Goal: Task Accomplishment & Management: Manage account settings

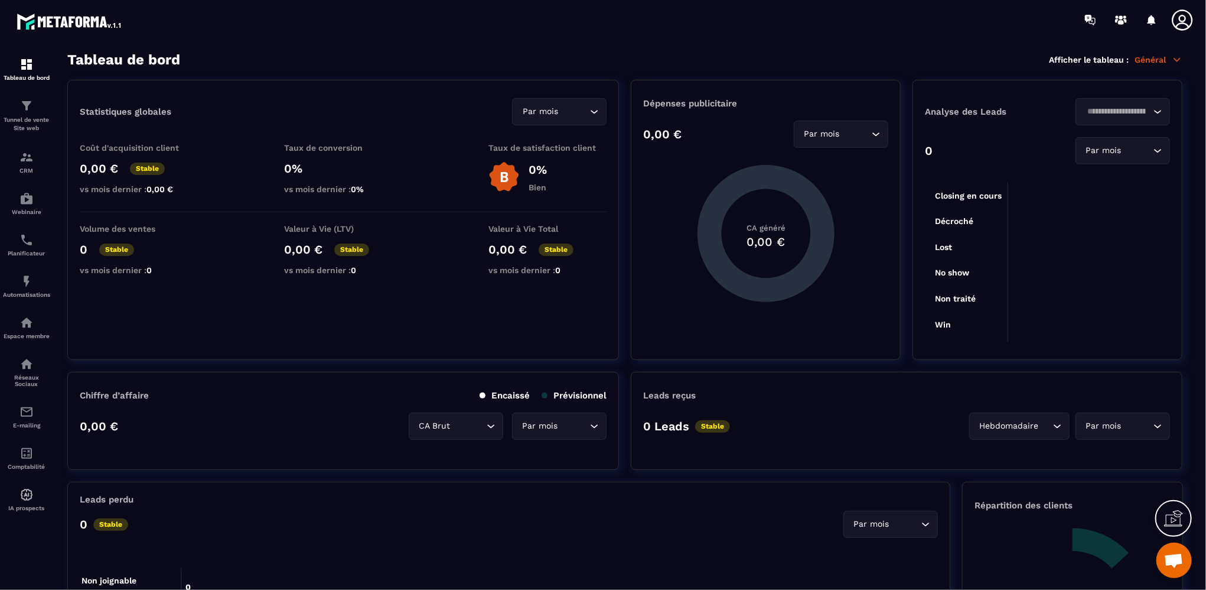
scroll to position [549, 0]
click at [25, 125] on p "Tunnel de vente Site web" at bounding box center [26, 124] width 47 height 17
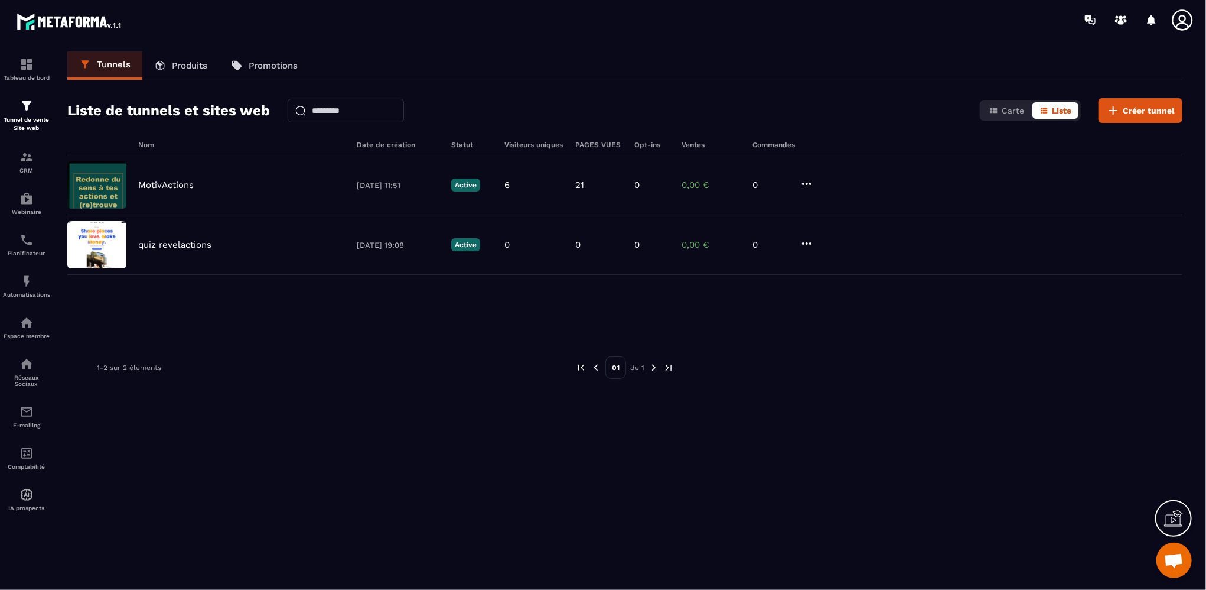
click at [189, 66] on p "Produits" at bounding box center [189, 65] width 35 height 11
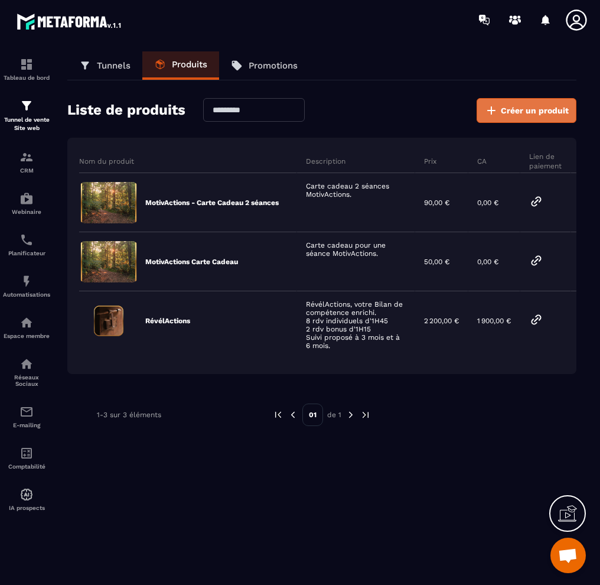
click at [524, 112] on span "Créer un produit" at bounding box center [535, 111] width 68 height 12
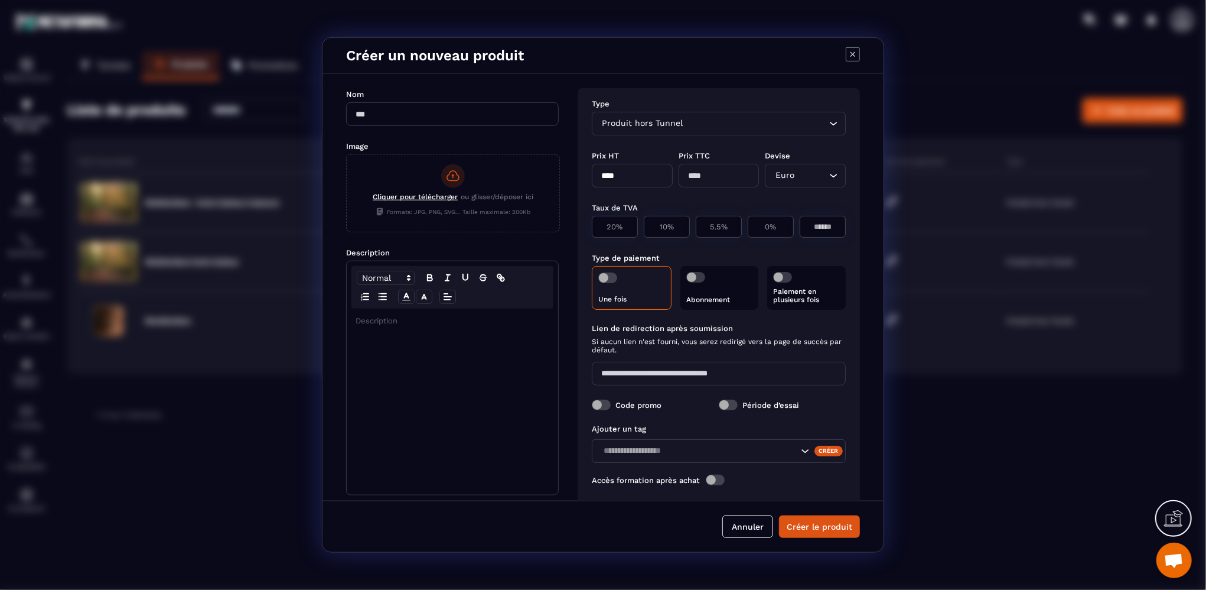
click at [399, 110] on input "Modal window" at bounding box center [452, 114] width 213 height 24
type input "**********"
click at [406, 198] on span "Cliquer pour télécharger" at bounding box center [415, 197] width 85 height 8
click at [347, 232] on input "Cliquer pour télécharger ou glisser/déposer ici Formats: JPG, PNG, SVG... Taill…" at bounding box center [347, 232] width 0 height 0
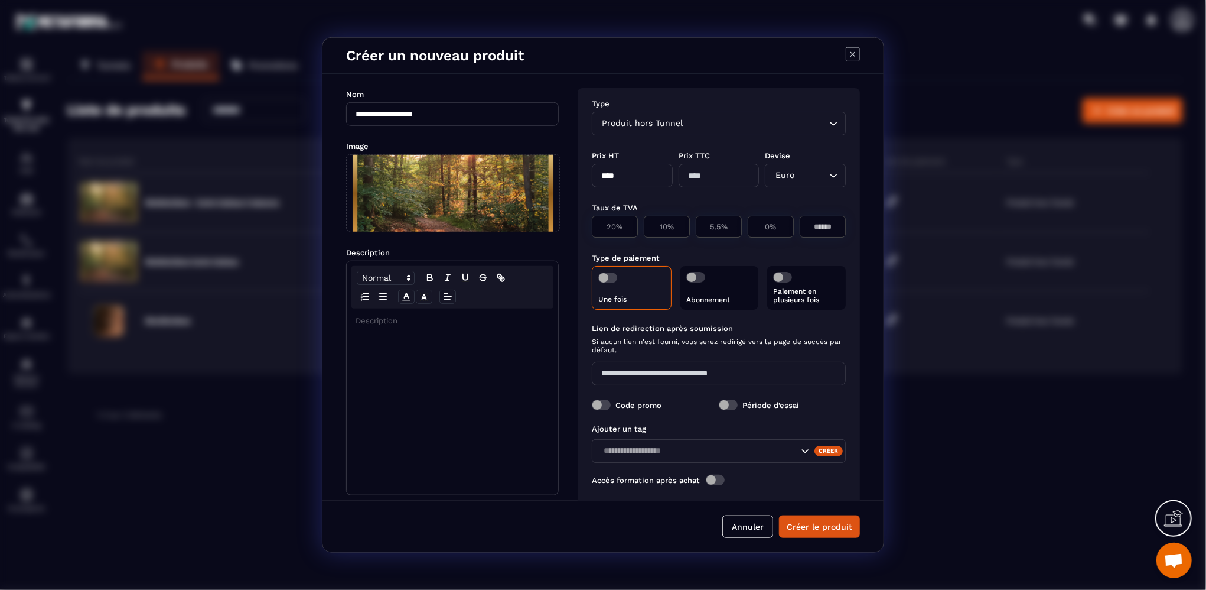
click at [380, 318] on p "Modal window" at bounding box center [453, 320] width 194 height 11
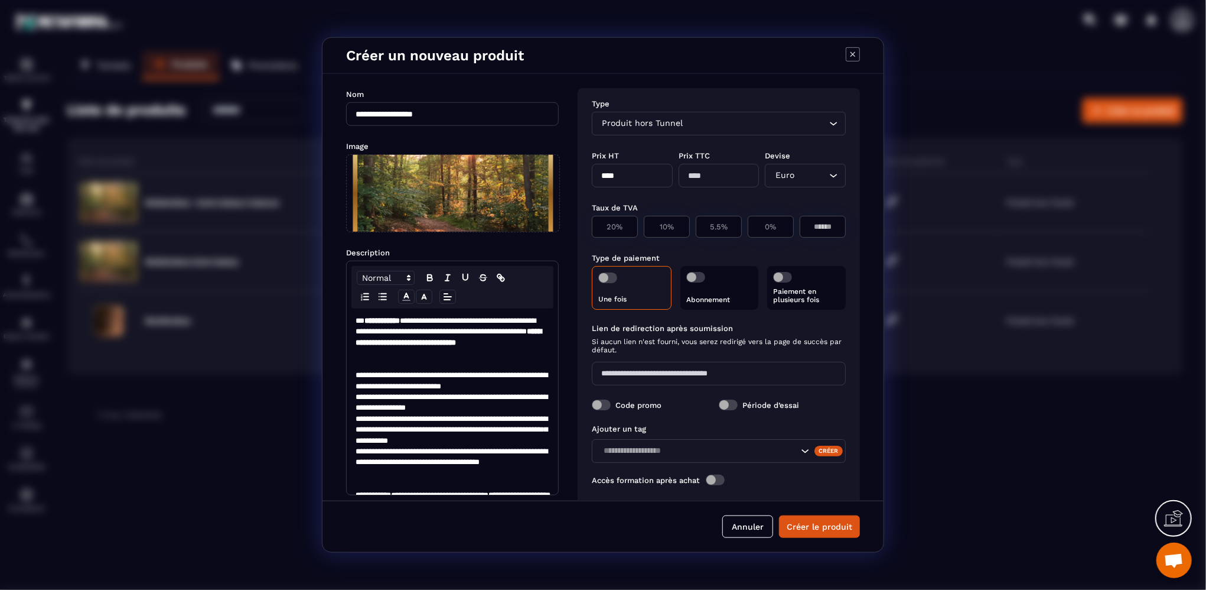
click at [655, 121] on div "Produit hors Tunnel" at bounding box center [712, 123] width 229 height 13
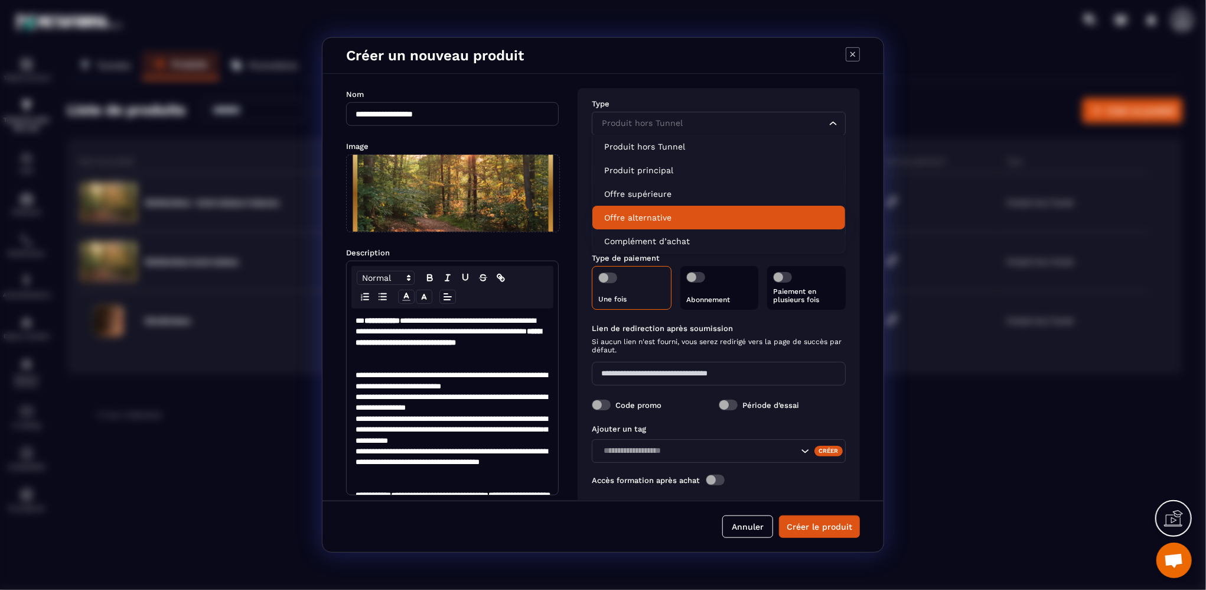
click at [636, 222] on p "Offre alternative" at bounding box center [718, 217] width 229 height 12
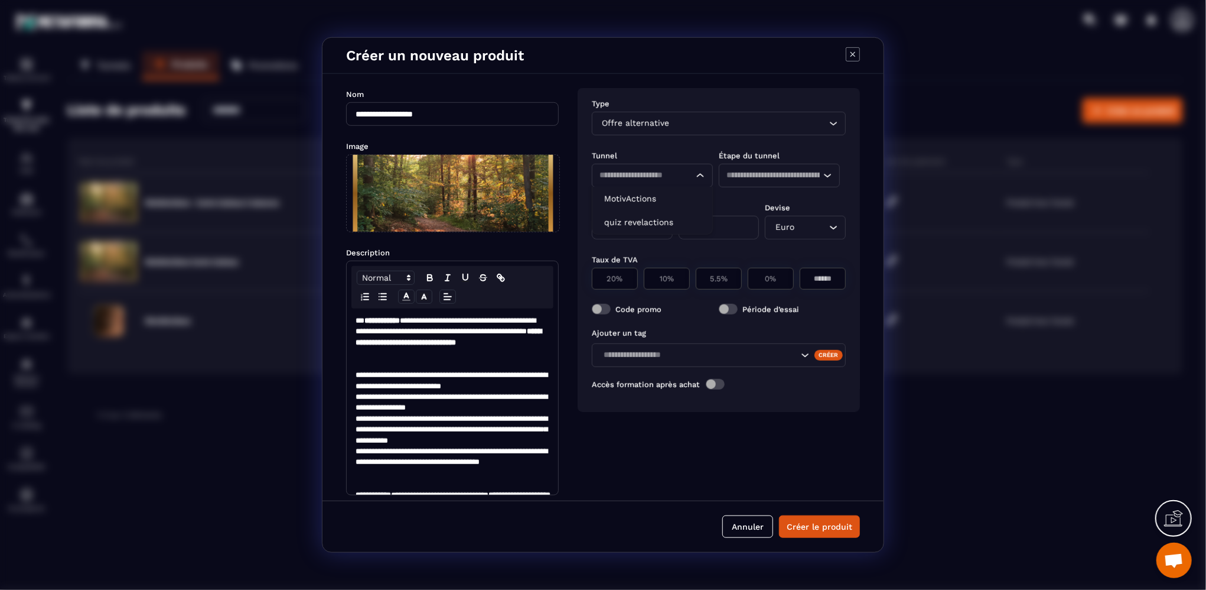
click at [638, 173] on input "Search for option" at bounding box center [641, 175] width 83 height 13
click at [633, 203] on p "MotivActions" at bounding box center [652, 199] width 96 height 12
click at [773, 177] on input "Search for option" at bounding box center [774, 175] width 94 height 13
click at [793, 203] on span "Aucune étape d'entonnoir disponible" at bounding box center [806, 201] width 151 height 9
click at [829, 175] on icon "Search for option" at bounding box center [828, 176] width 12 height 12
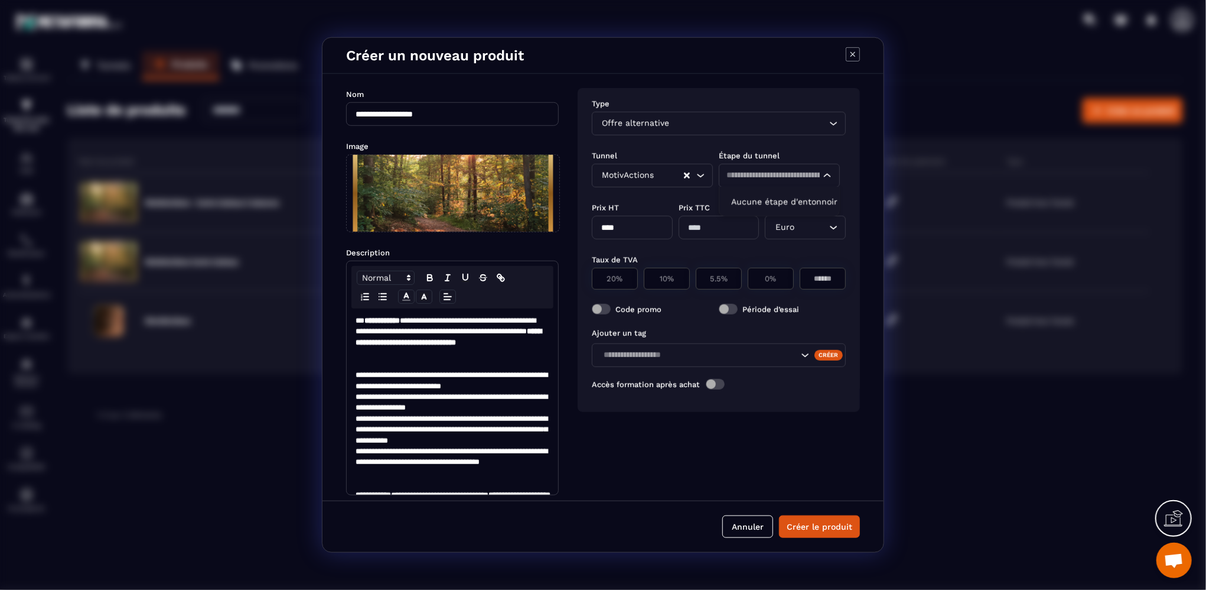
click at [829, 175] on icon "Search for option" at bounding box center [828, 176] width 12 height 12
click at [815, 201] on span "Aucune étape d'entonnoir disponible" at bounding box center [806, 201] width 151 height 9
click at [803, 151] on div "Étape du tunnel" at bounding box center [782, 154] width 127 height 11
click at [619, 218] on input "****" at bounding box center [632, 228] width 81 height 24
type input "*"
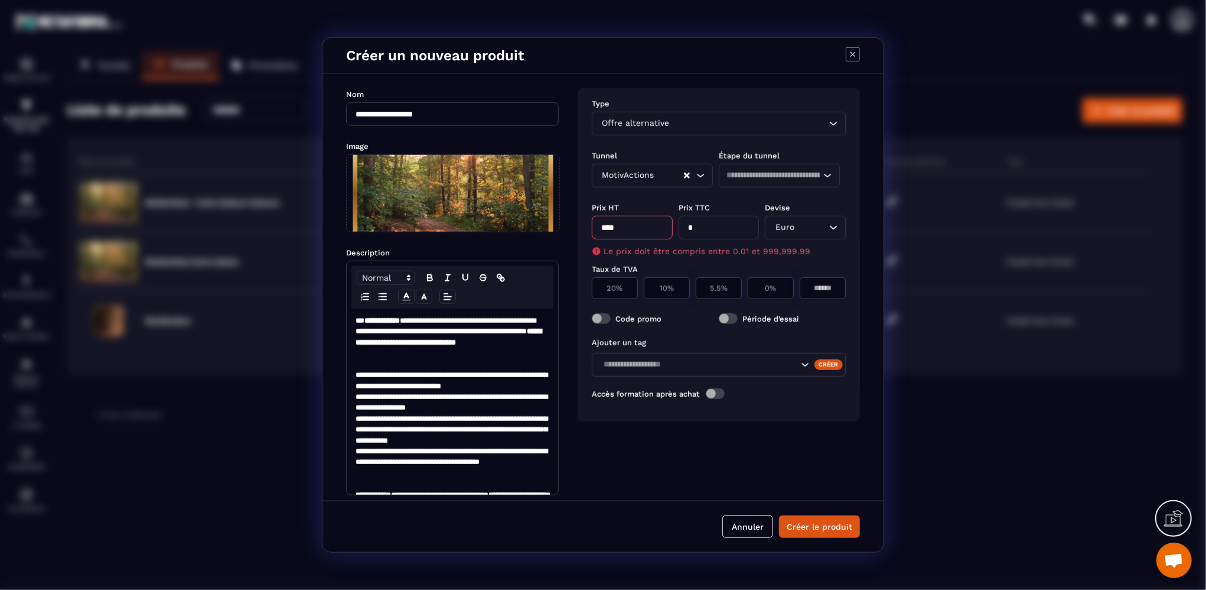
click at [605, 226] on input "****" at bounding box center [632, 228] width 81 height 24
type input "*****"
type input "**"
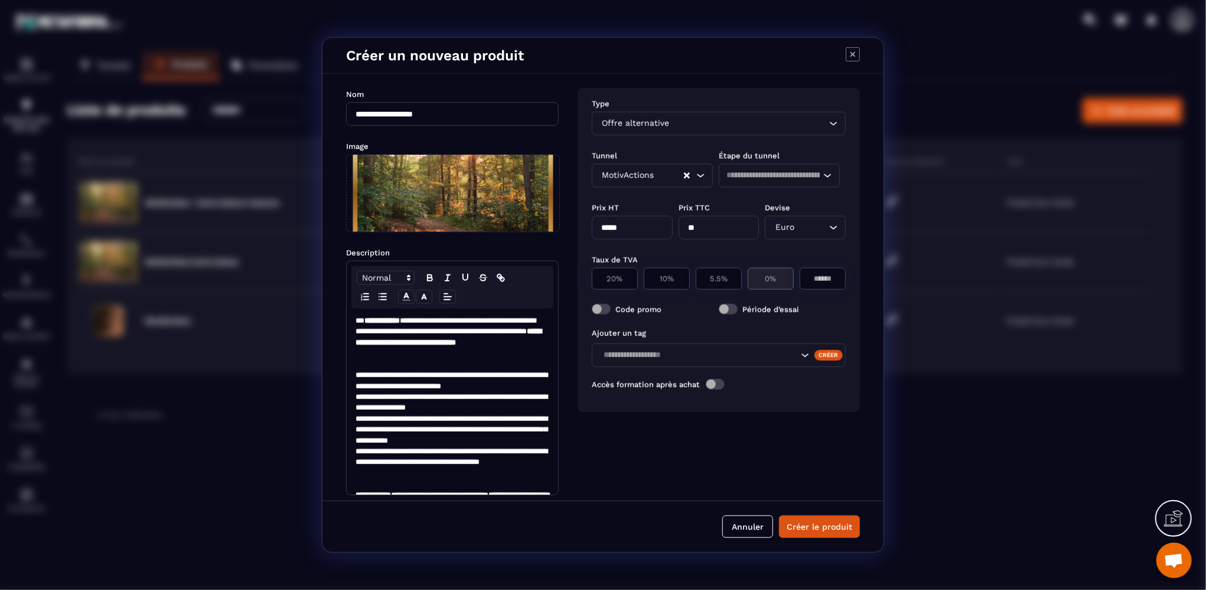
click at [764, 279] on p "0%" at bounding box center [770, 278] width 33 height 9
type input "*"
click at [725, 360] on input "Search for option" at bounding box center [699, 355] width 198 height 13
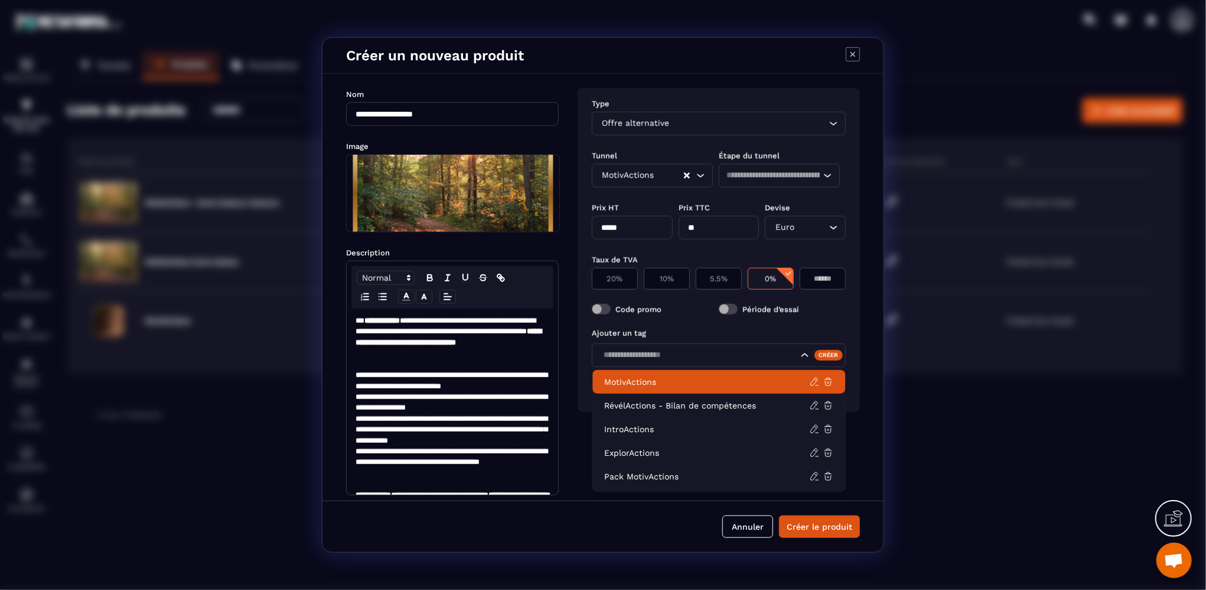
click at [685, 389] on li "MotivActions" at bounding box center [719, 382] width 253 height 24
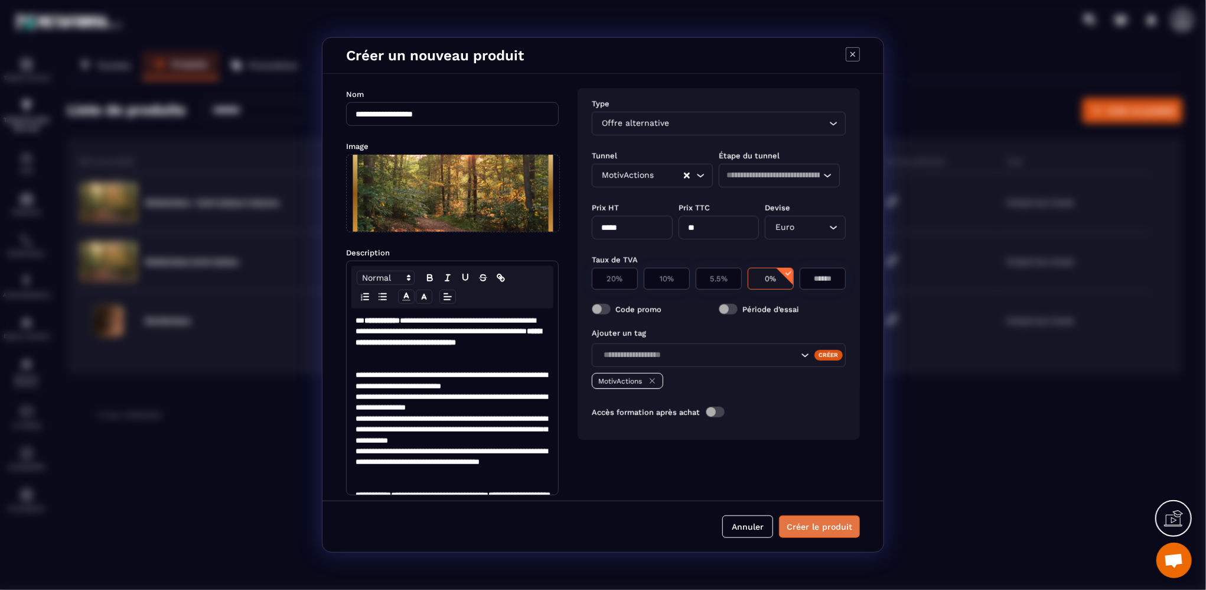
click at [813, 526] on button "Créer le produit" at bounding box center [819, 526] width 81 height 22
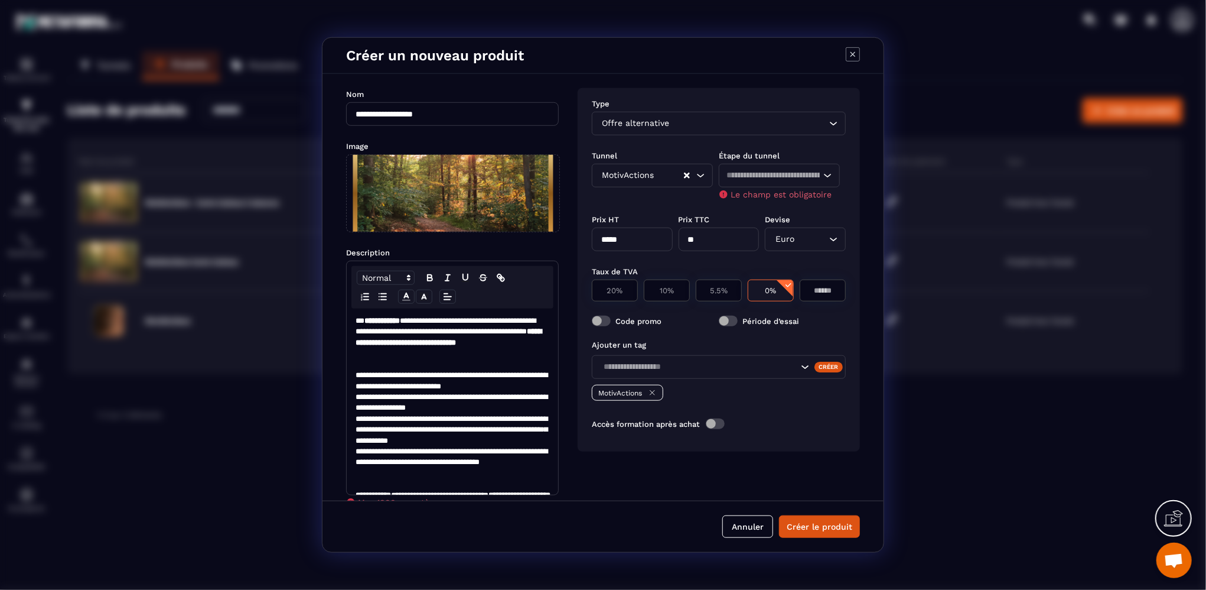
click at [813, 182] on input "Search for option" at bounding box center [774, 175] width 94 height 13
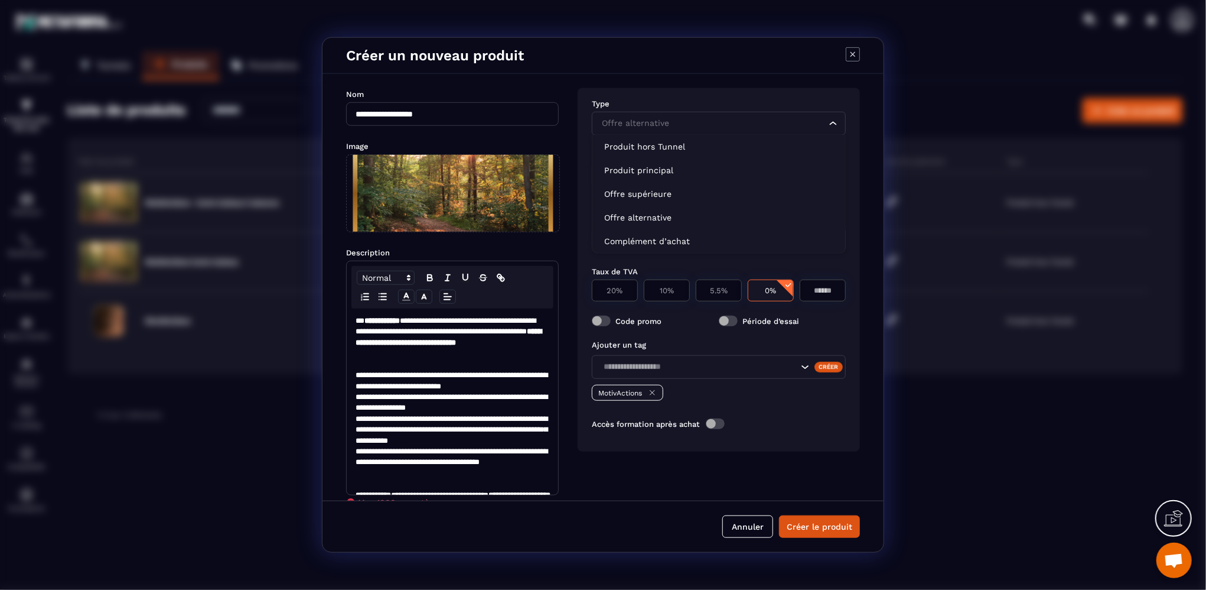
click at [792, 121] on input "Search for option" at bounding box center [713, 123] width 227 height 13
click at [653, 148] on p "Produit hors Tunnel" at bounding box center [718, 147] width 229 height 12
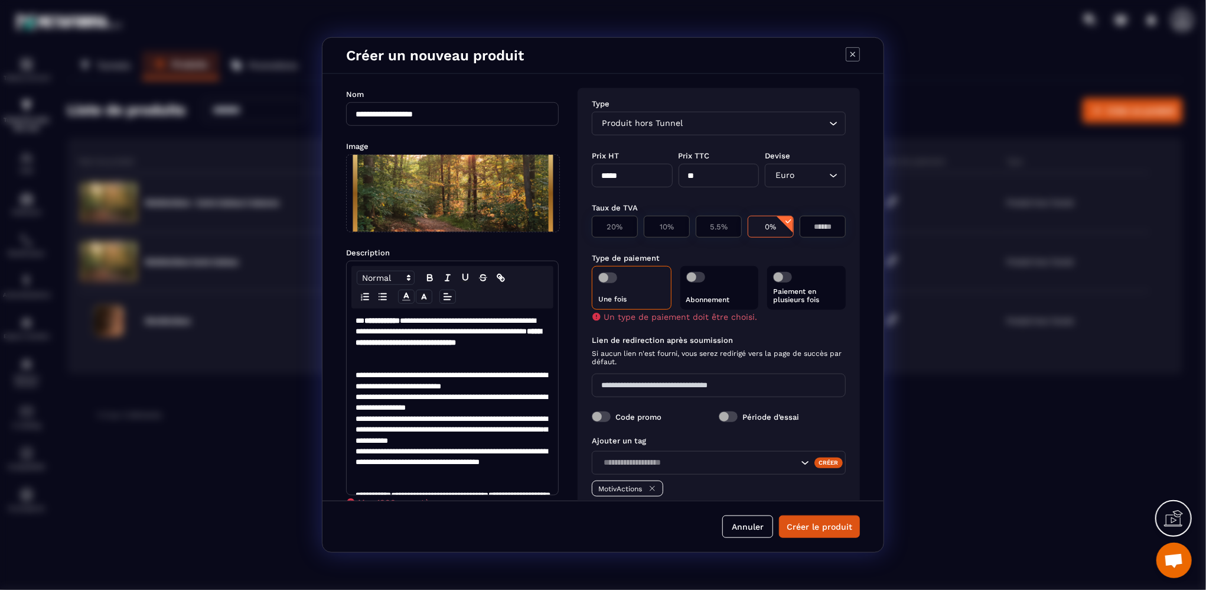
click at [614, 275] on span "Modal window" at bounding box center [607, 277] width 19 height 11
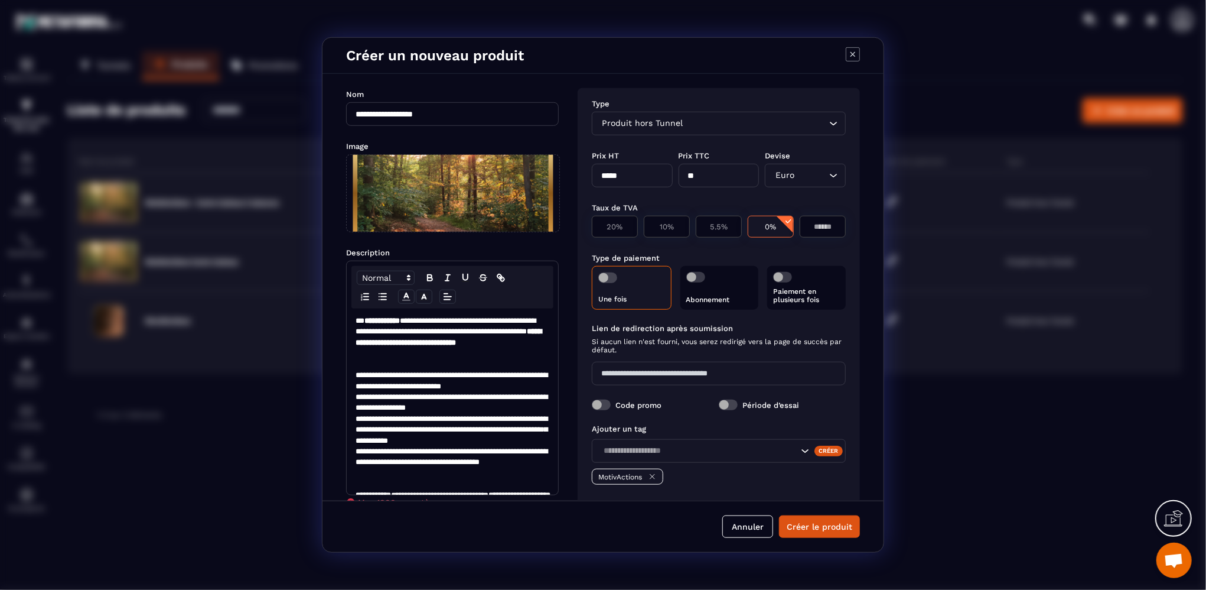
click at [689, 378] on input "Modal window" at bounding box center [719, 374] width 254 height 24
click at [695, 376] on input "Modal window" at bounding box center [719, 374] width 254 height 24
click at [625, 377] on input "Modal window" at bounding box center [719, 374] width 254 height 24
paste input "**********"
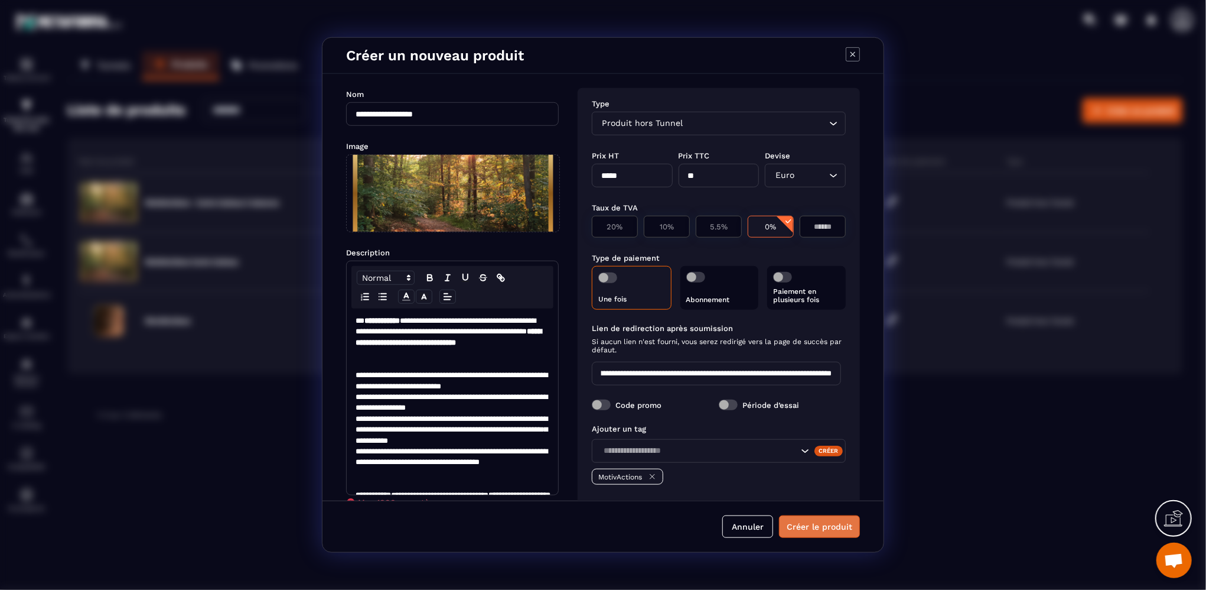
type input "**********"
click at [816, 528] on button "Créer le produit" at bounding box center [819, 526] width 81 height 22
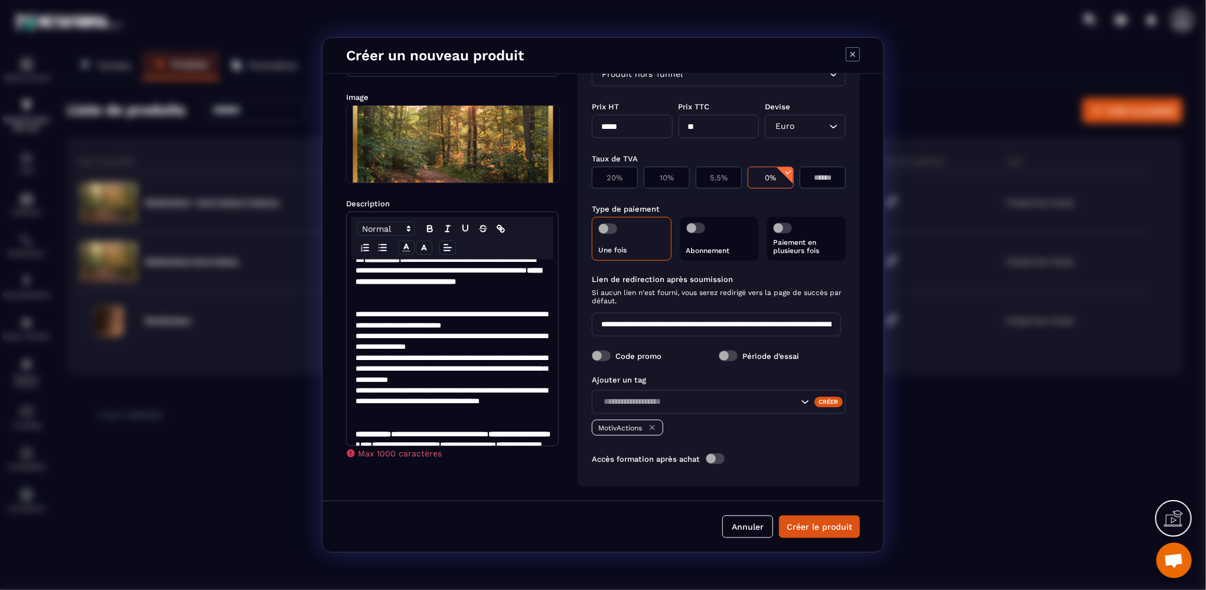
scroll to position [0, 0]
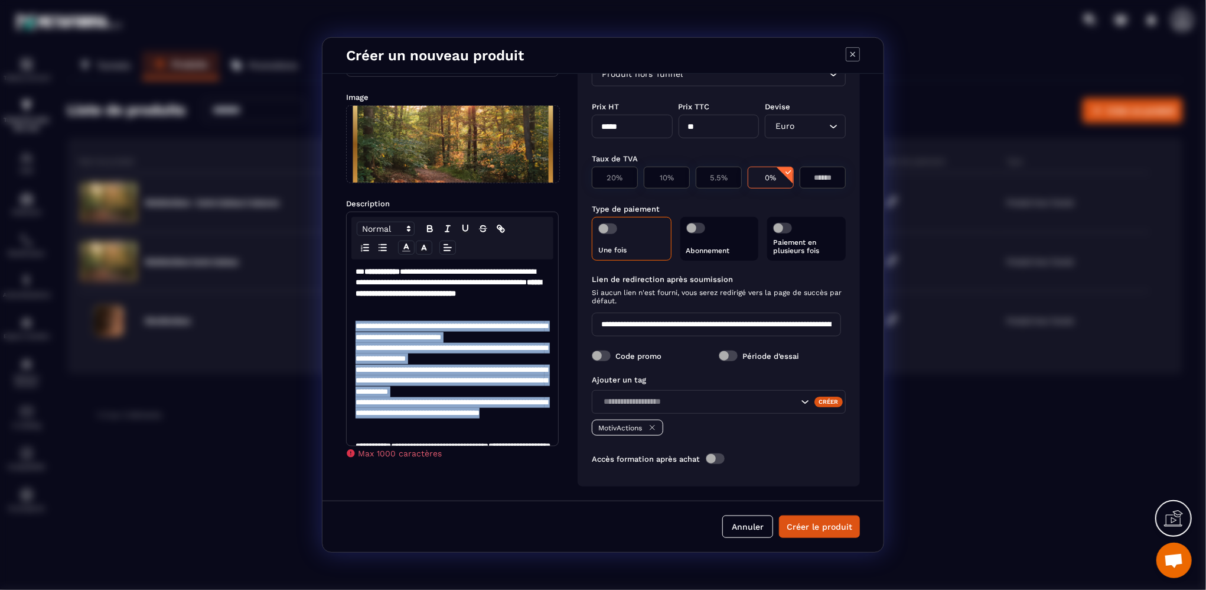
drag, startPoint x: 418, startPoint y: 426, endPoint x: 356, endPoint y: 327, distance: 116.9
click at [356, 327] on div "**********" at bounding box center [452, 352] width 211 height 186
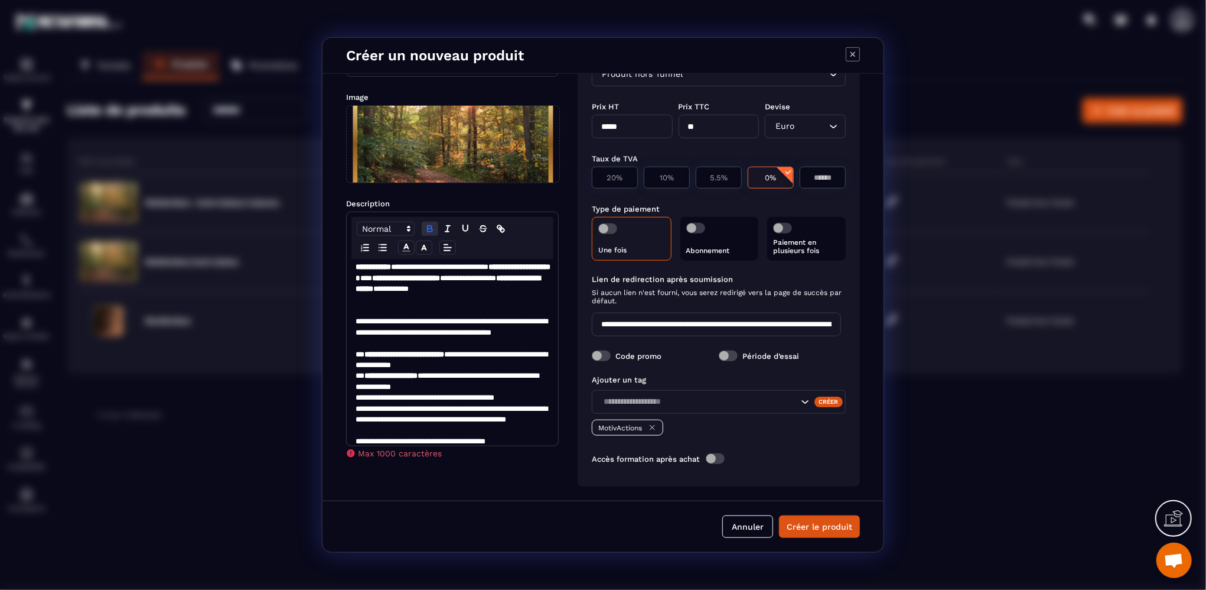
scroll to position [90, 0]
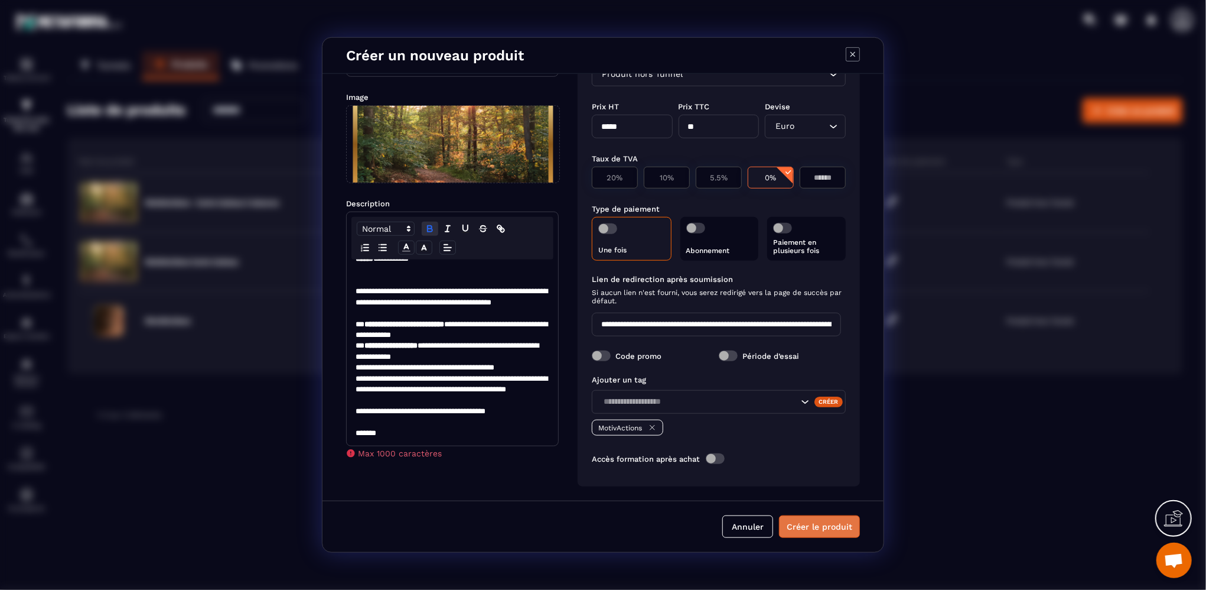
click at [804, 526] on button "Créer le produit" at bounding box center [819, 526] width 81 height 22
drag, startPoint x: 356, startPoint y: 380, endPoint x: 472, endPoint y: 400, distance: 117.4
click at [472, 400] on p "**********" at bounding box center [451, 389] width 191 height 32
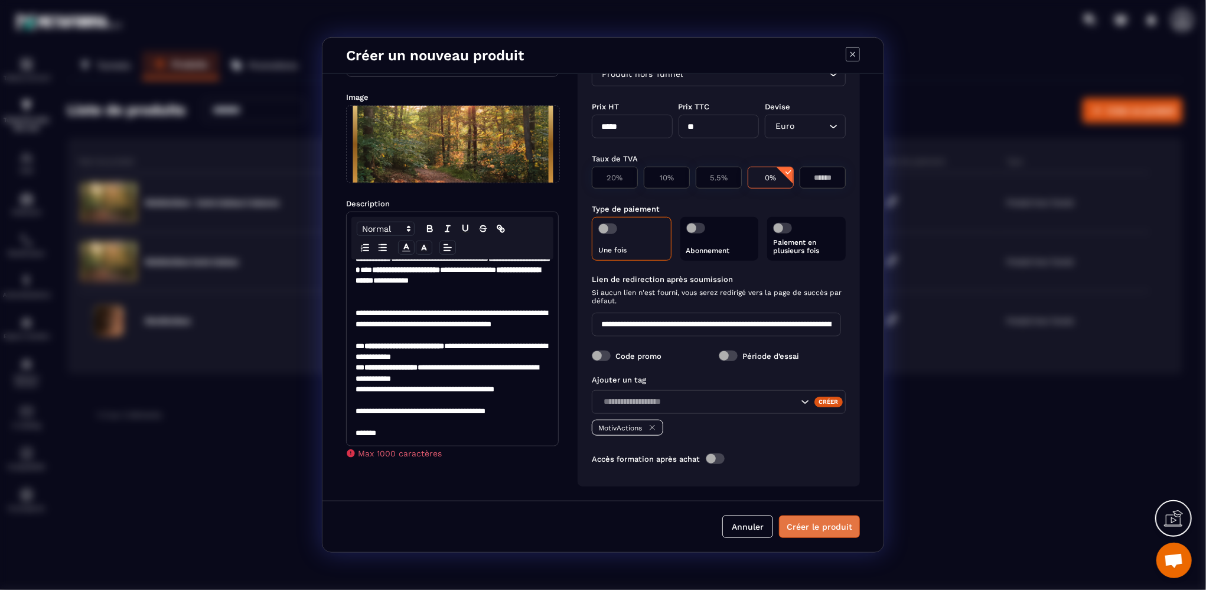
click at [813, 529] on button "Créer le produit" at bounding box center [819, 526] width 81 height 22
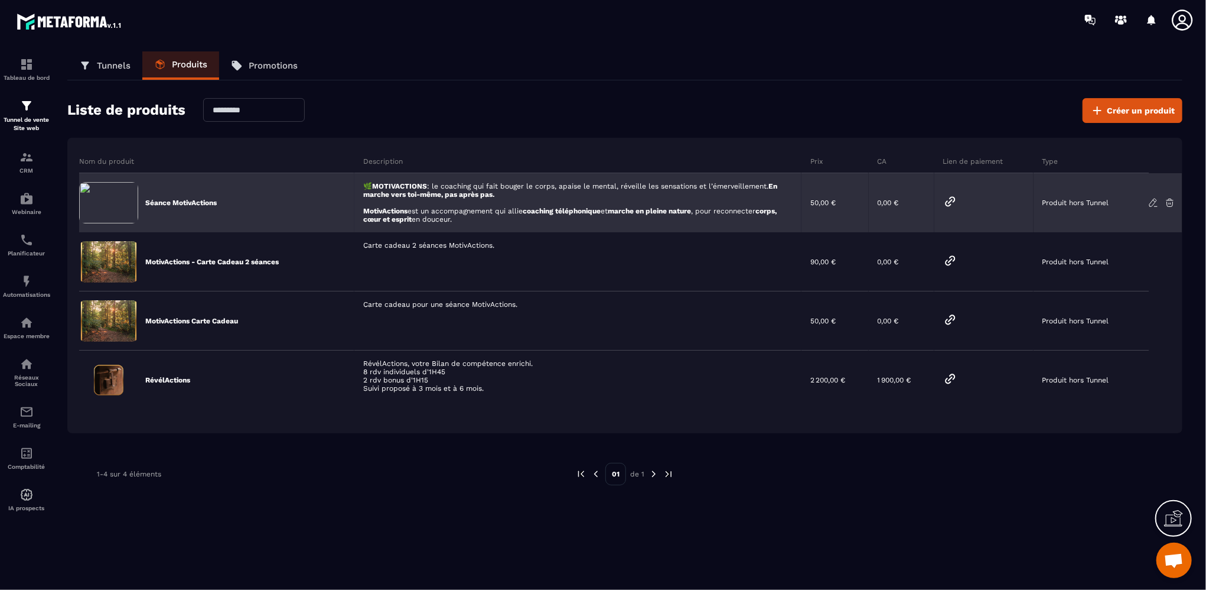
click at [951, 201] on icon at bounding box center [950, 201] width 9 height 9
click at [1151, 198] on icon at bounding box center [1153, 202] width 11 height 11
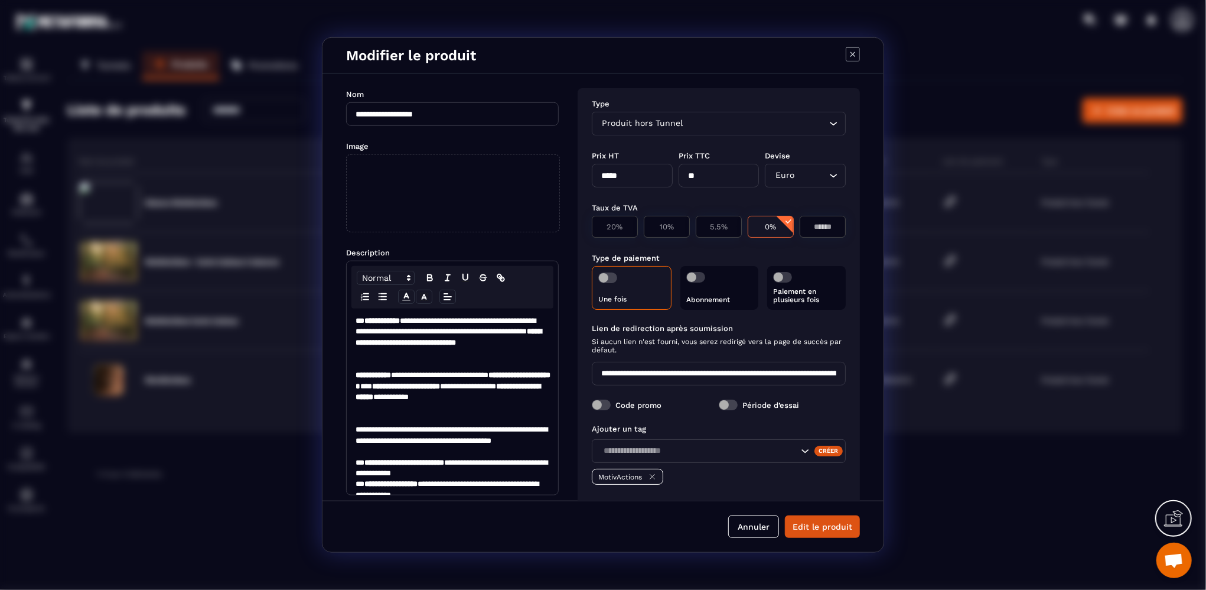
click at [423, 188] on span "Modal window" at bounding box center [453, 193] width 213 height 77
click at [347, 232] on input "Modal window" at bounding box center [347, 232] width 0 height 0
click at [812, 530] on button "Edit le produit" at bounding box center [822, 526] width 75 height 22
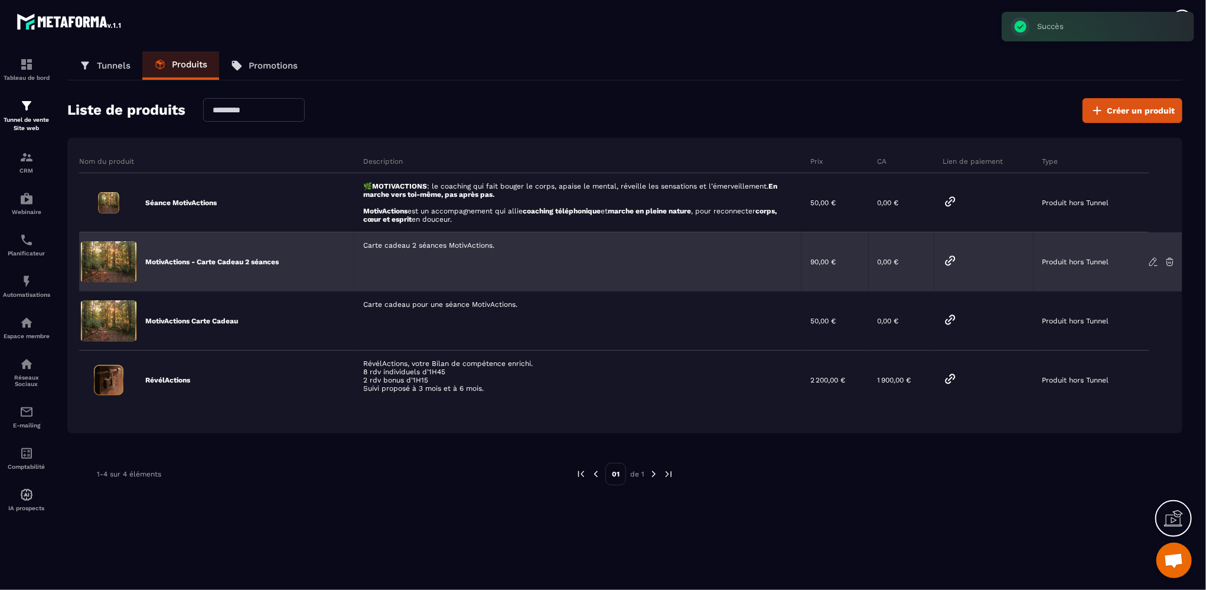
click at [1153, 260] on icon at bounding box center [1153, 262] width 7 height 8
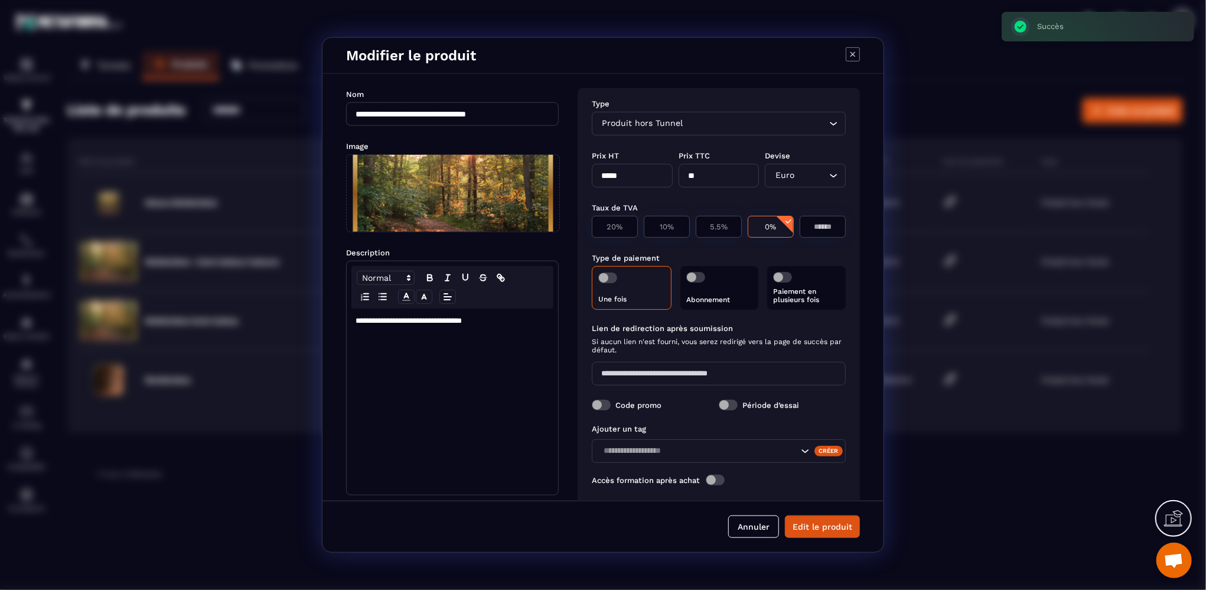
click at [472, 189] on span "Modal window" at bounding box center [453, 193] width 213 height 77
click at [347, 232] on input "Modal window" at bounding box center [347, 232] width 0 height 0
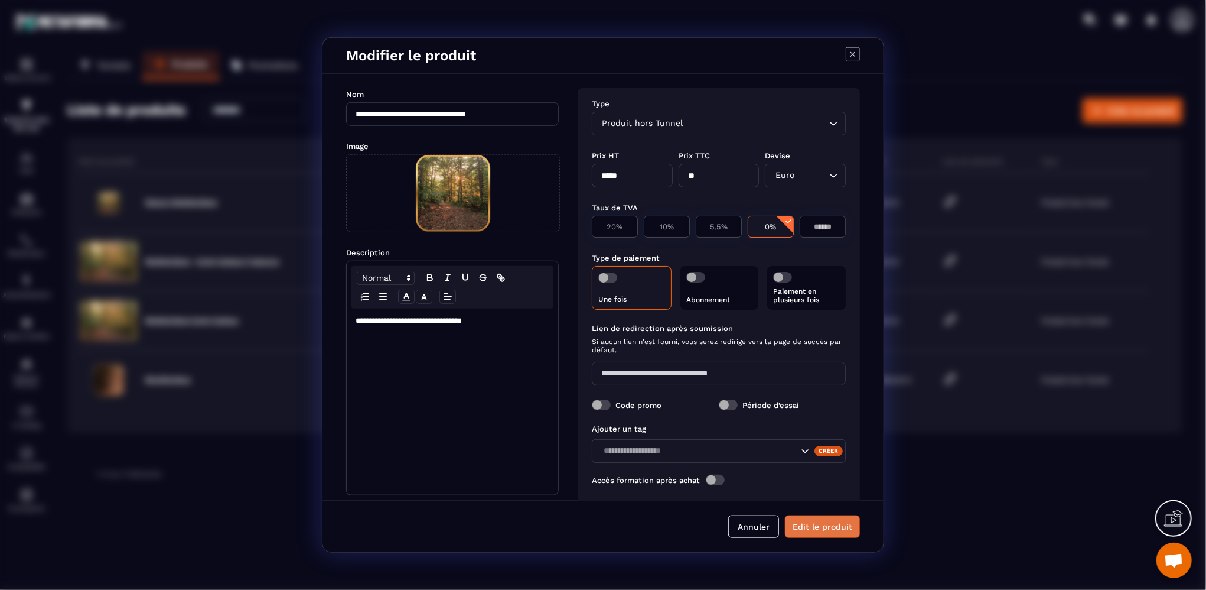
click at [808, 526] on button "Edit le produit" at bounding box center [822, 526] width 75 height 22
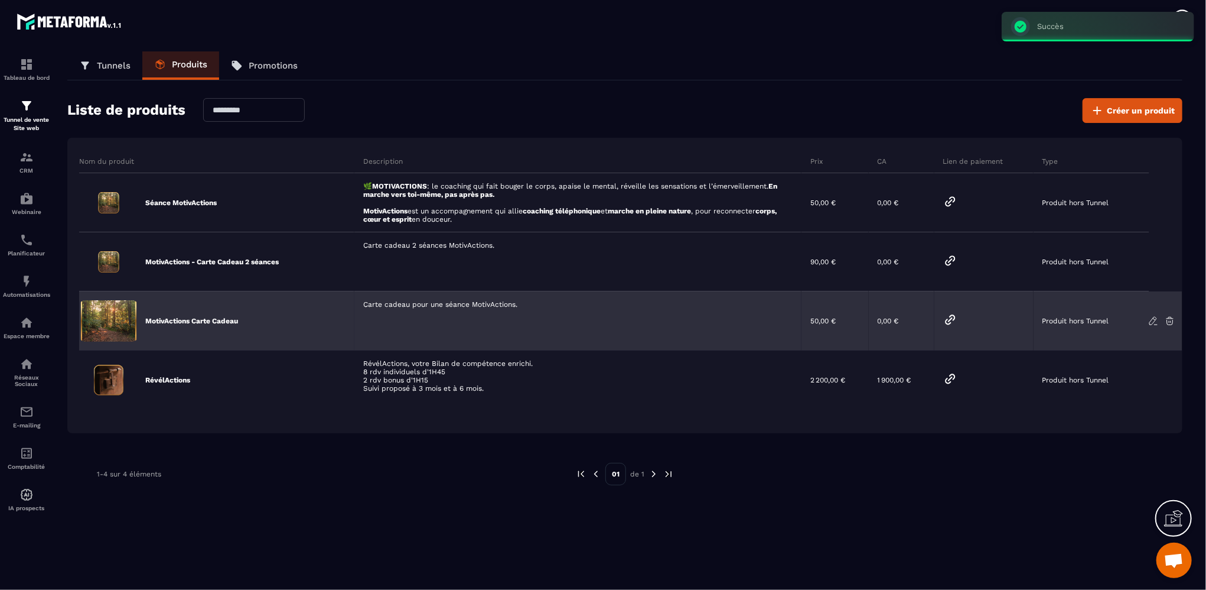
click at [1154, 323] on icon at bounding box center [1153, 320] width 11 height 11
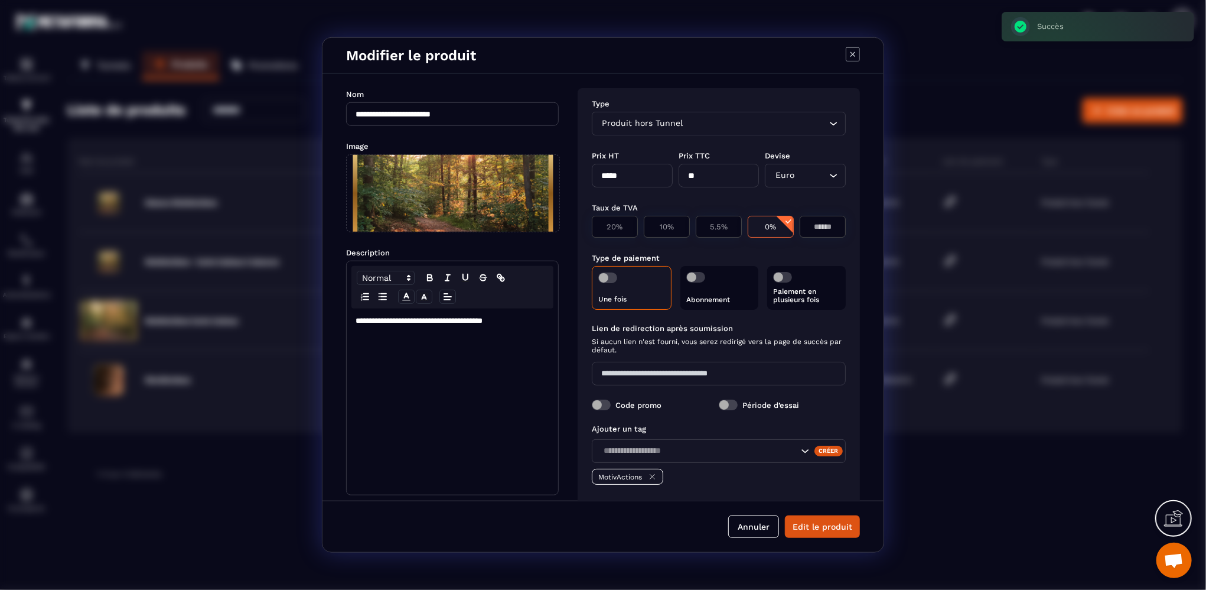
click at [449, 182] on span "Modal window" at bounding box center [453, 193] width 213 height 77
click at [347, 232] on input "Modal window" at bounding box center [347, 232] width 0 height 0
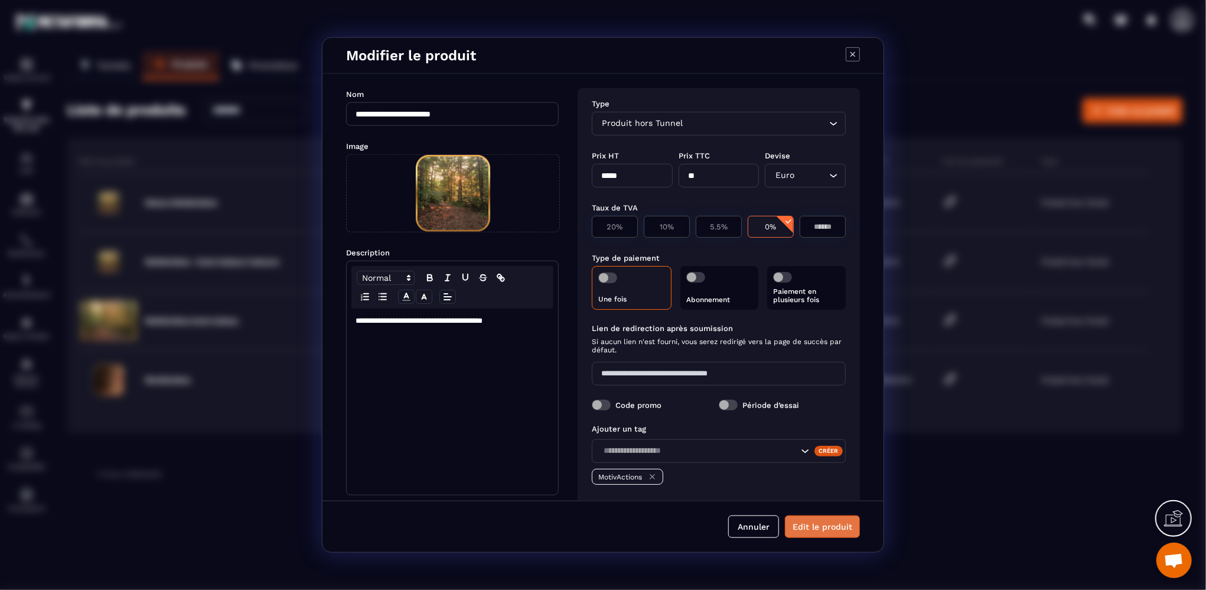
click at [813, 526] on button "Edit le produit" at bounding box center [822, 526] width 75 height 22
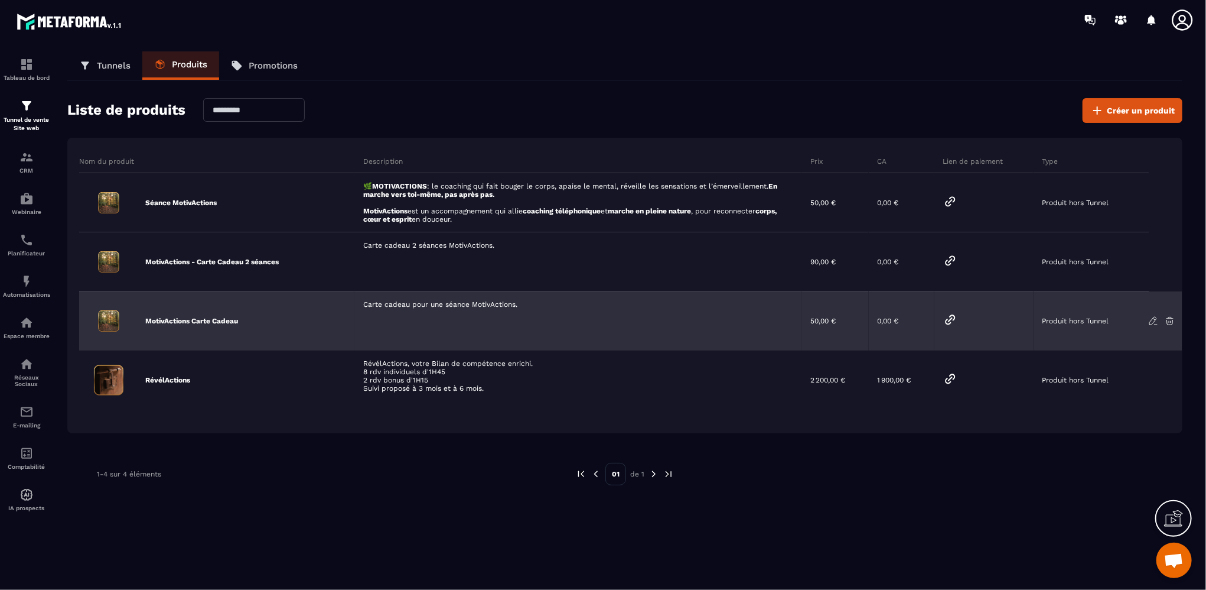
click at [1156, 321] on icon at bounding box center [1153, 320] width 11 height 11
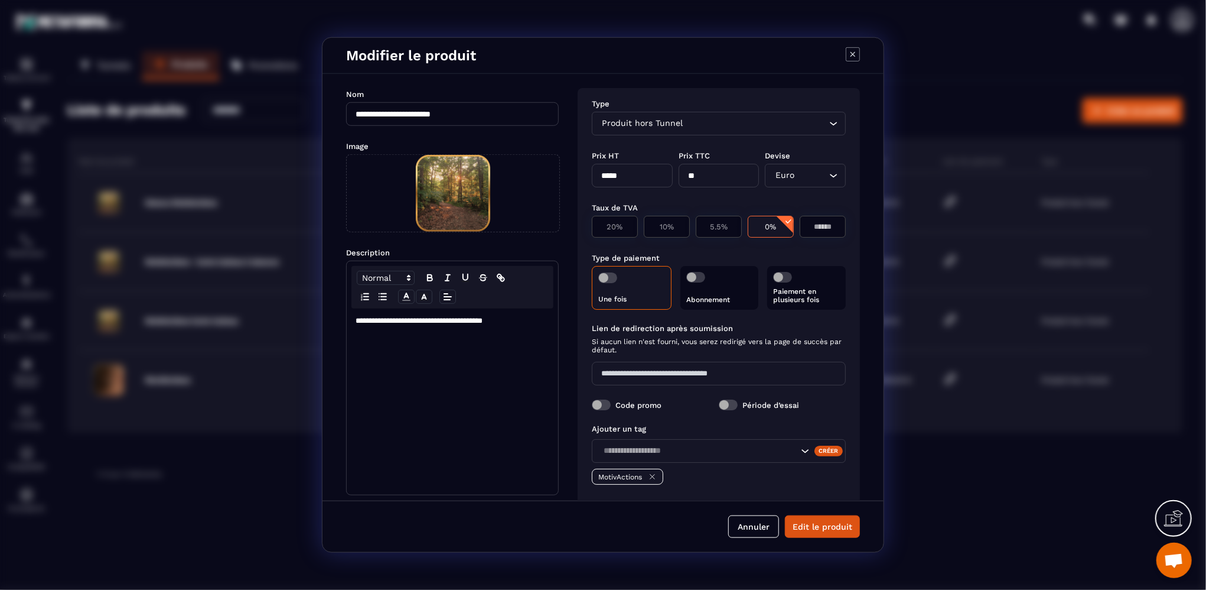
click at [425, 319] on p "**********" at bounding box center [453, 320] width 194 height 11
click at [423, 321] on p "**********" at bounding box center [453, 320] width 194 height 11
click at [814, 527] on button "Edit le produit" at bounding box center [822, 526] width 75 height 22
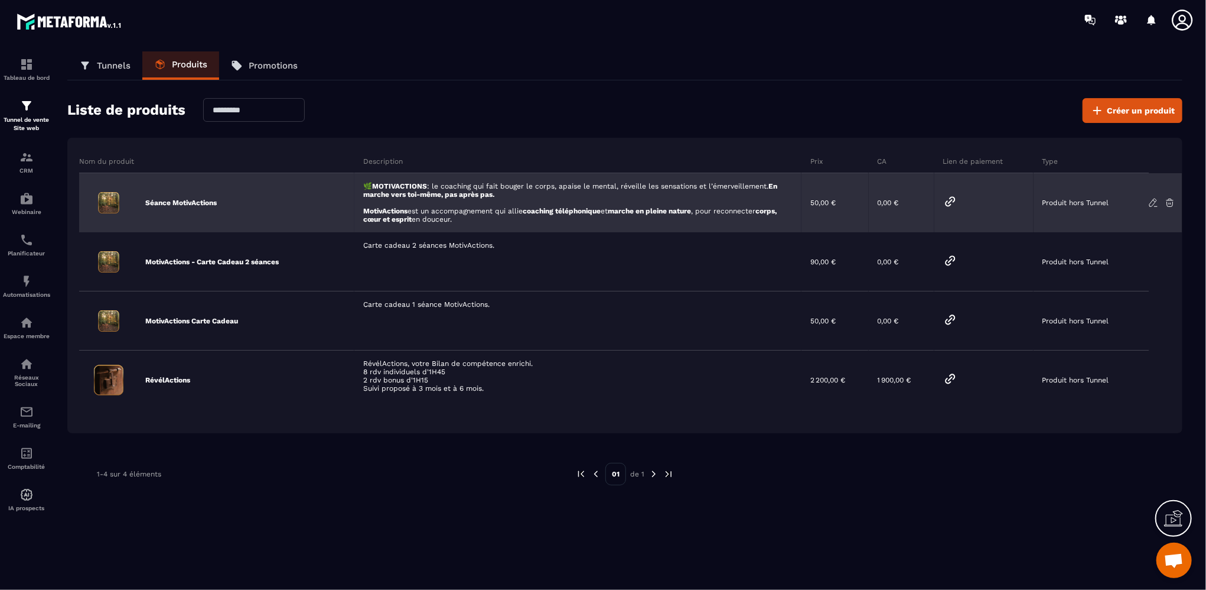
click at [1153, 200] on icon at bounding box center [1153, 202] width 7 height 8
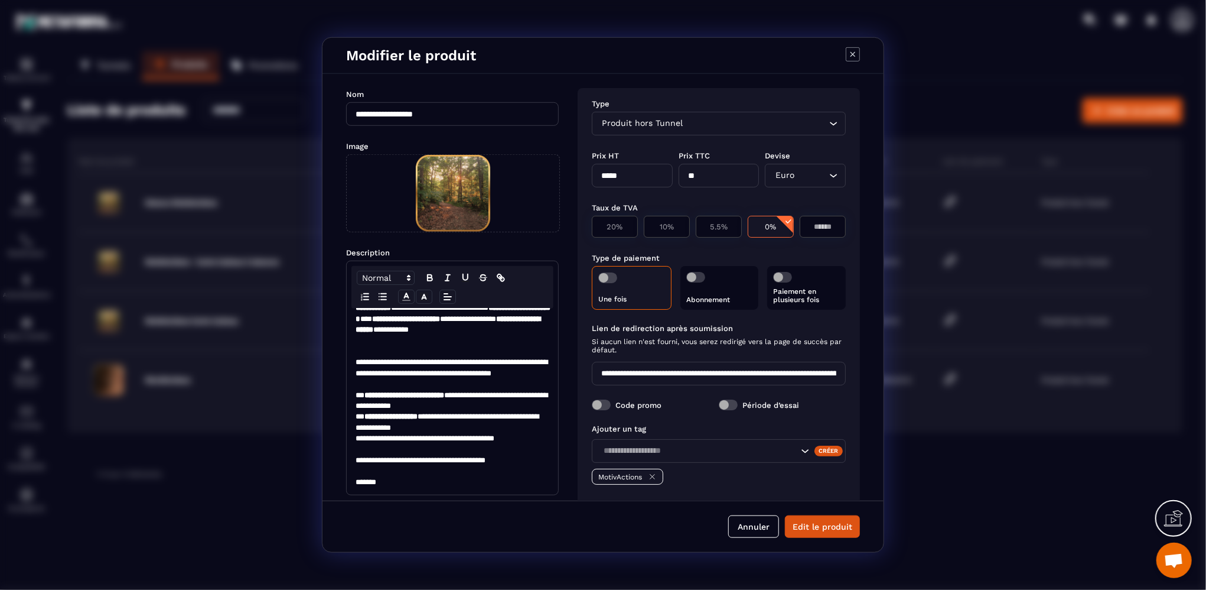
scroll to position [9, 0]
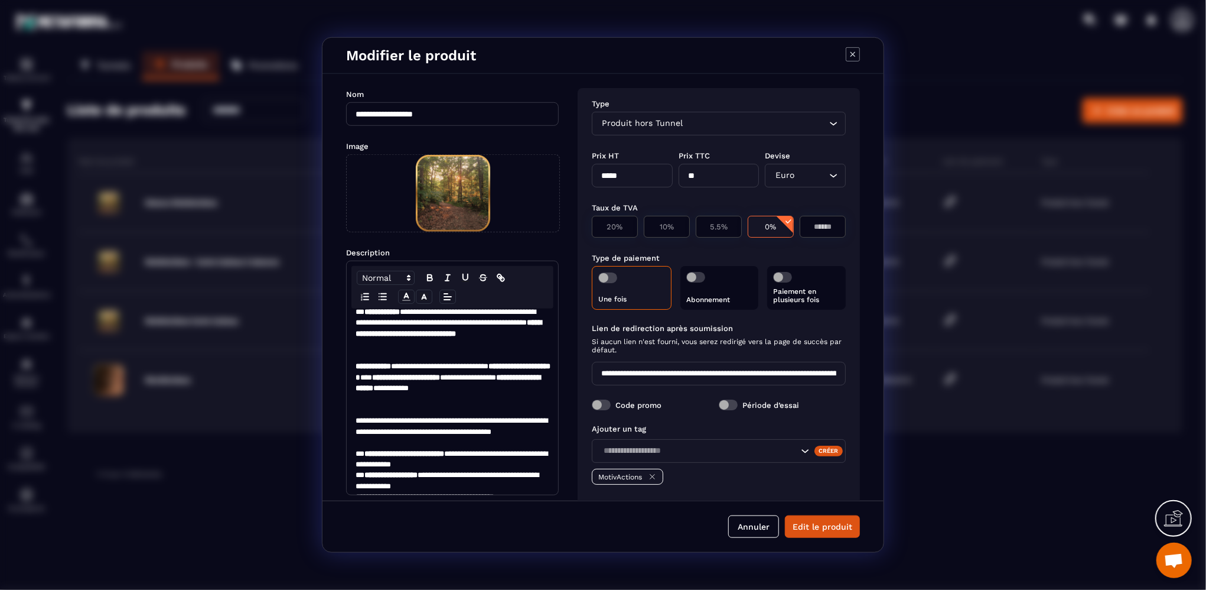
click at [533, 388] on p "**********" at bounding box center [451, 383] width 191 height 44
click at [819, 524] on button "Edit le produit" at bounding box center [822, 526] width 75 height 22
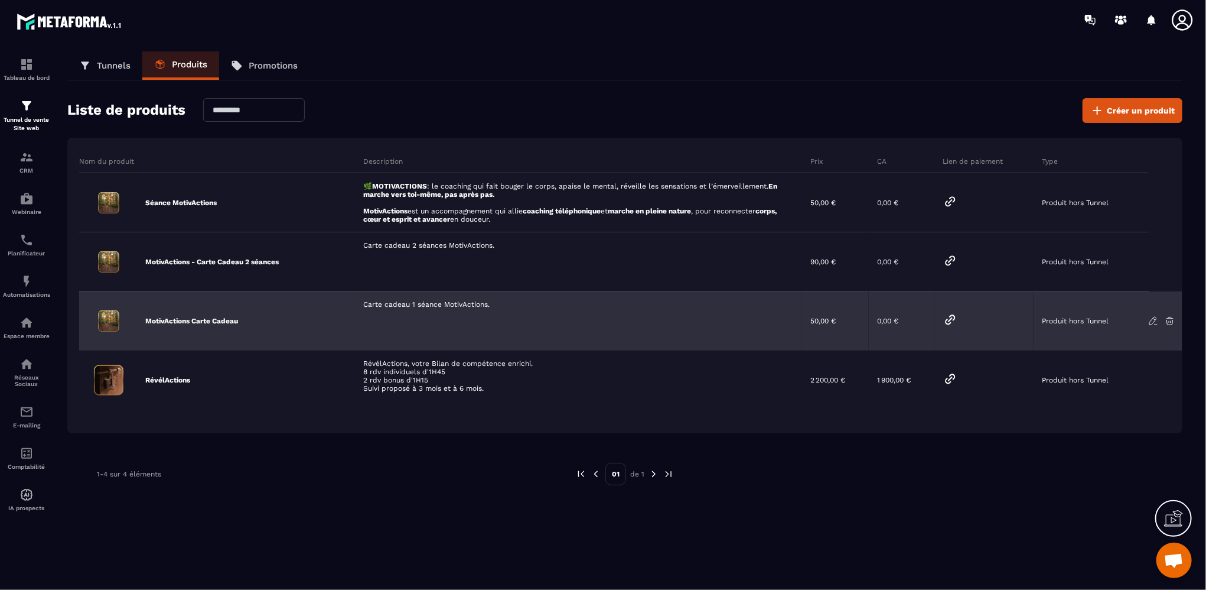
click at [948, 319] on icon at bounding box center [950, 319] width 9 height 9
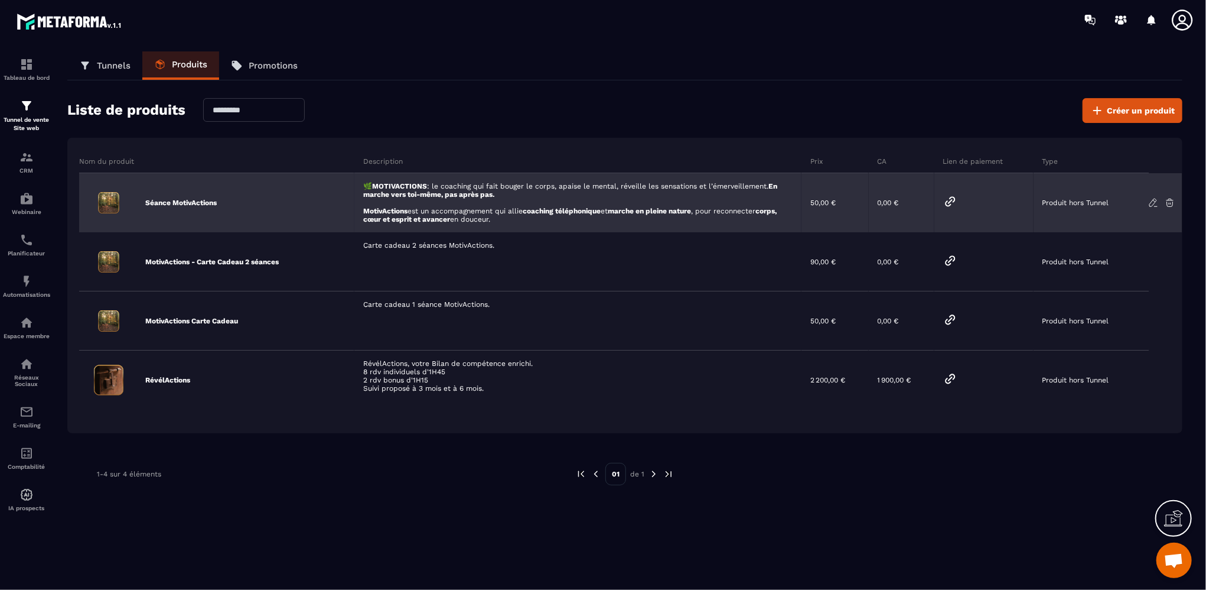
click at [1150, 203] on icon at bounding box center [1153, 202] width 7 height 8
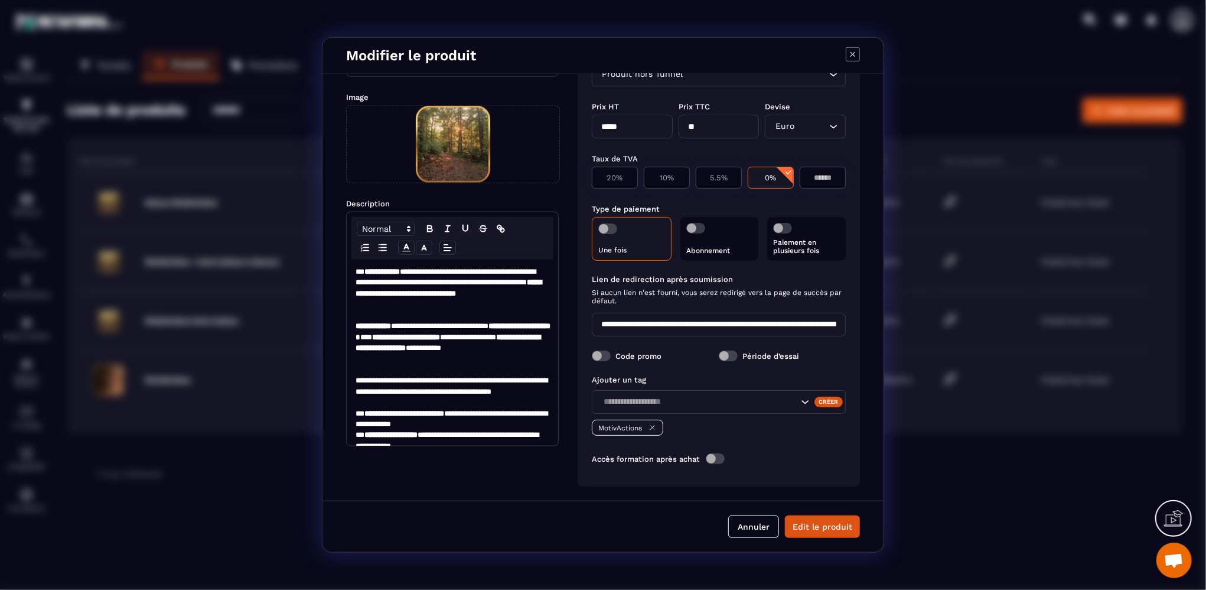
scroll to position [50, 0]
click at [854, 48] on icon "Modal window" at bounding box center [853, 54] width 14 height 14
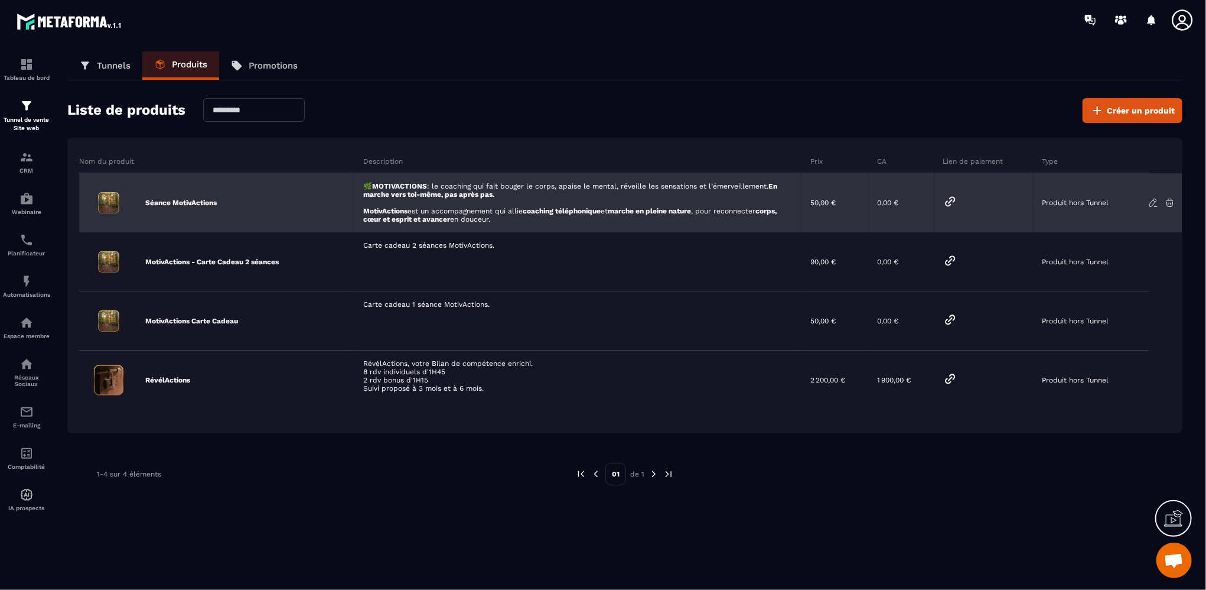
click at [1152, 203] on icon at bounding box center [1153, 202] width 11 height 11
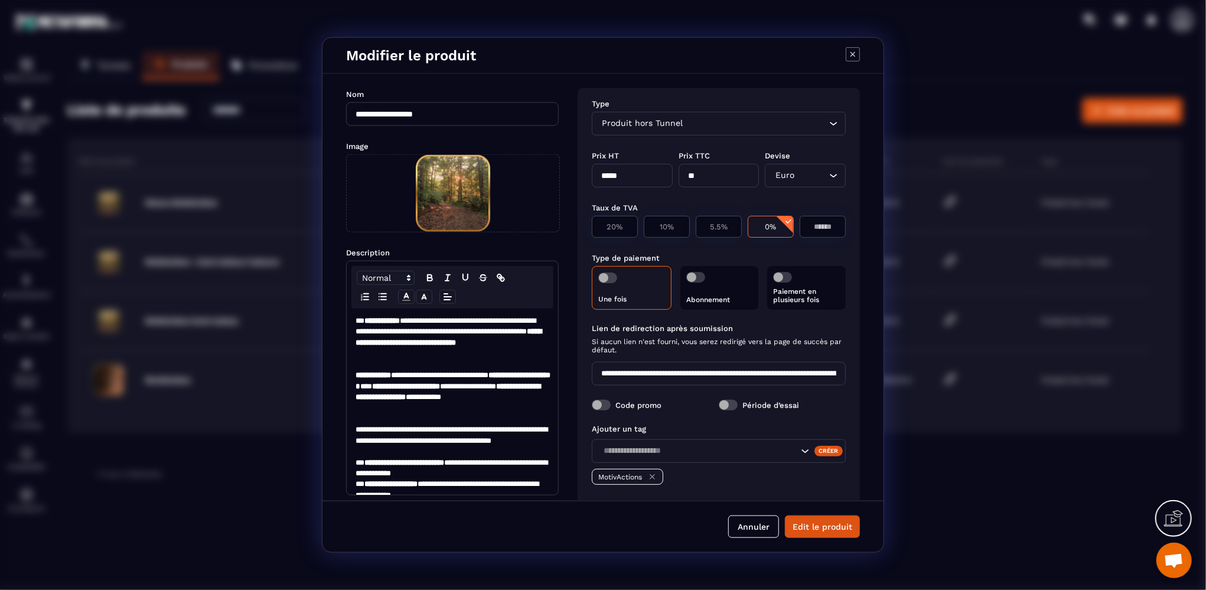
click at [661, 123] on span "Produit hors Tunnel" at bounding box center [643, 123] width 86 height 13
click at [831, 125] on icon "Search for option" at bounding box center [834, 124] width 12 height 12
click at [831, 532] on button "Edit le produit" at bounding box center [822, 526] width 75 height 22
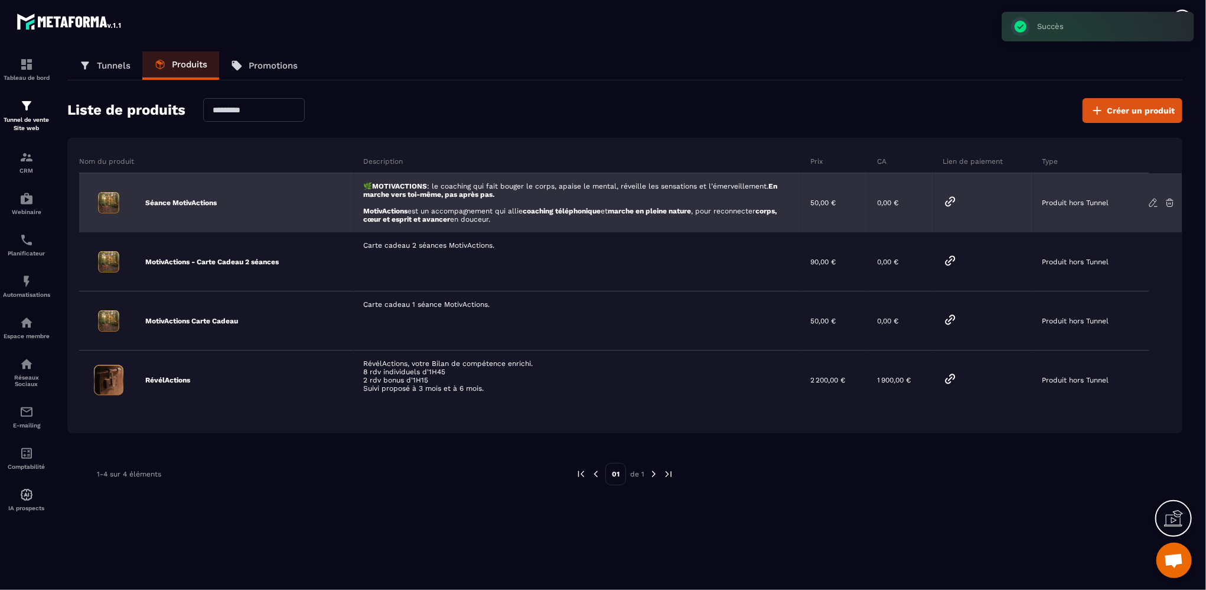
click at [1153, 201] on icon at bounding box center [1153, 202] width 11 height 11
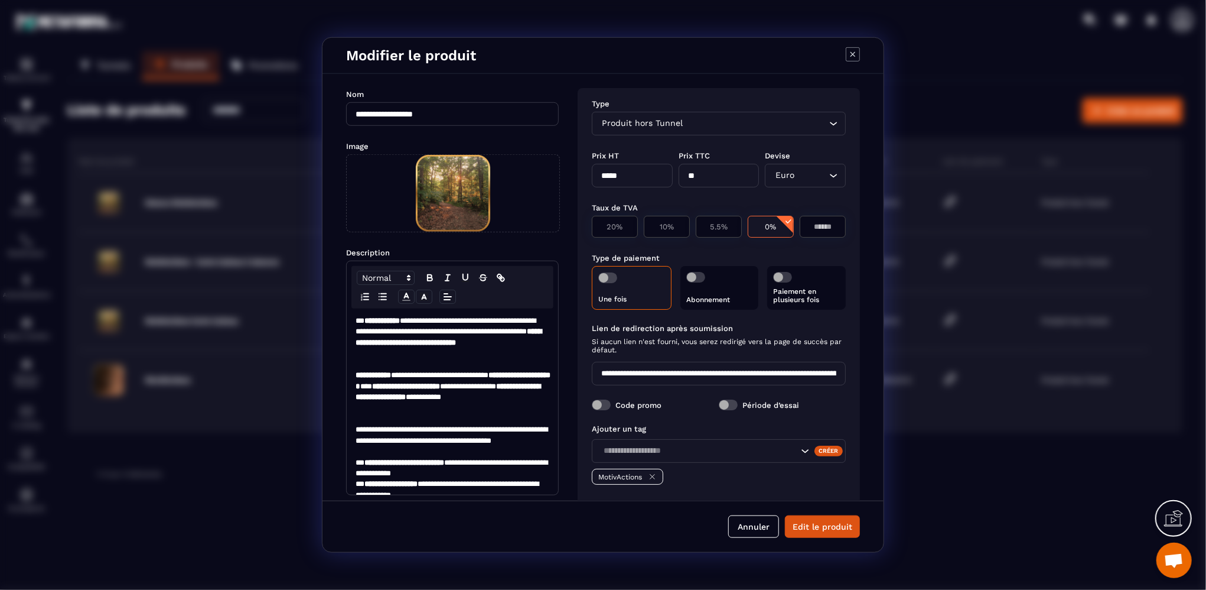
click at [850, 50] on icon "Modal window" at bounding box center [853, 54] width 14 height 14
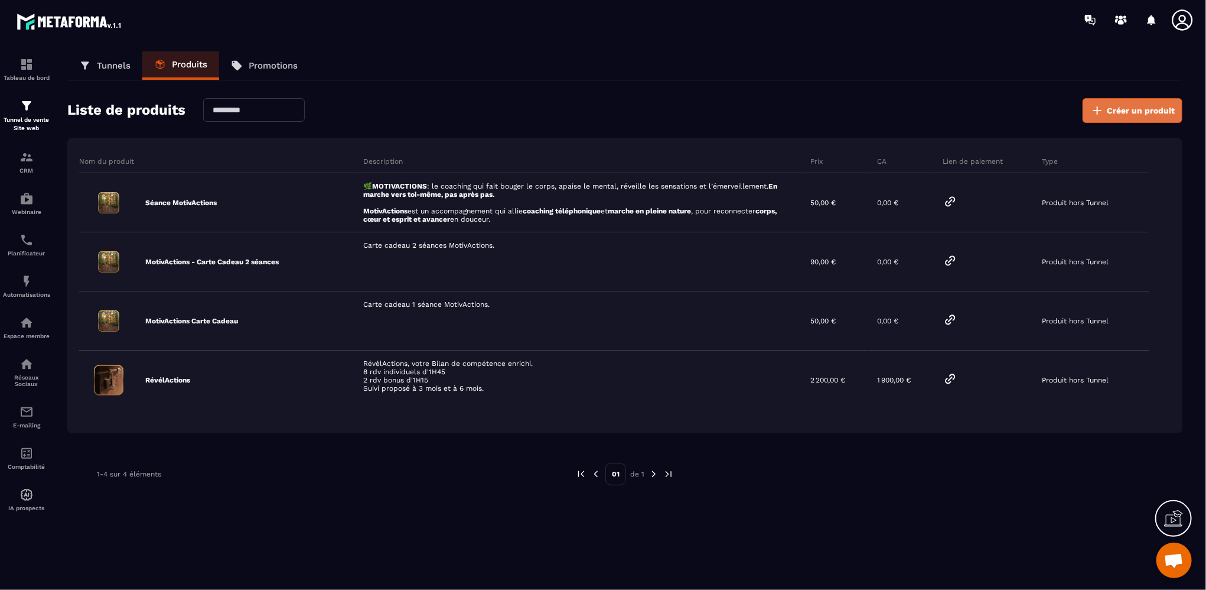
click at [1130, 118] on button "Créer un produit" at bounding box center [1133, 110] width 100 height 25
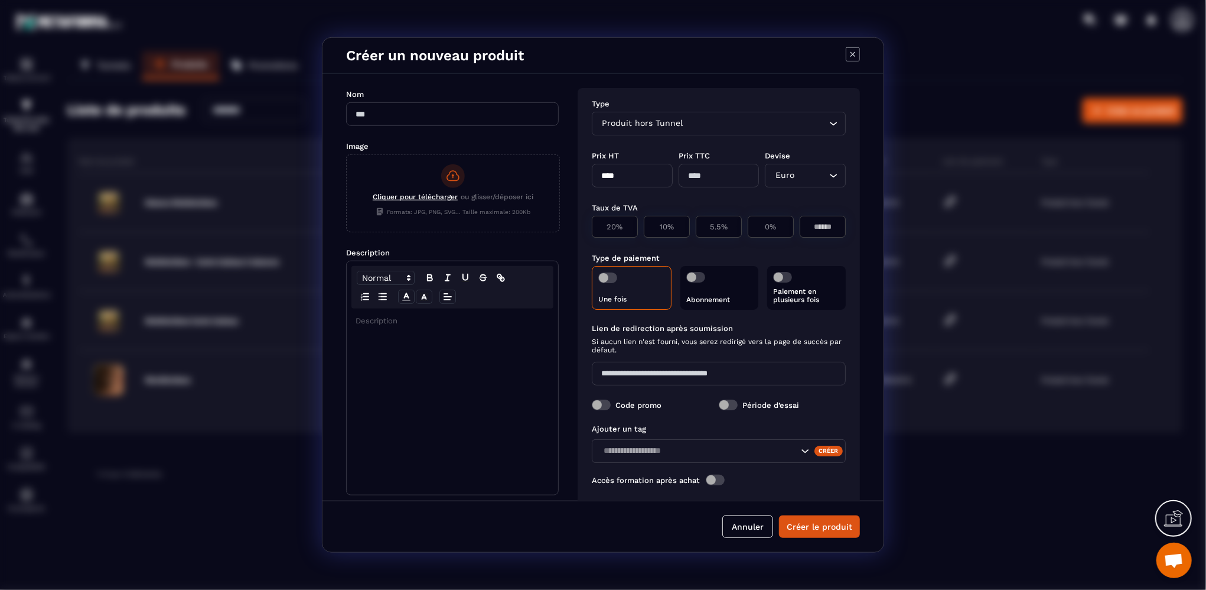
click at [658, 123] on div "Produit hors Tunnel" at bounding box center [712, 123] width 229 height 13
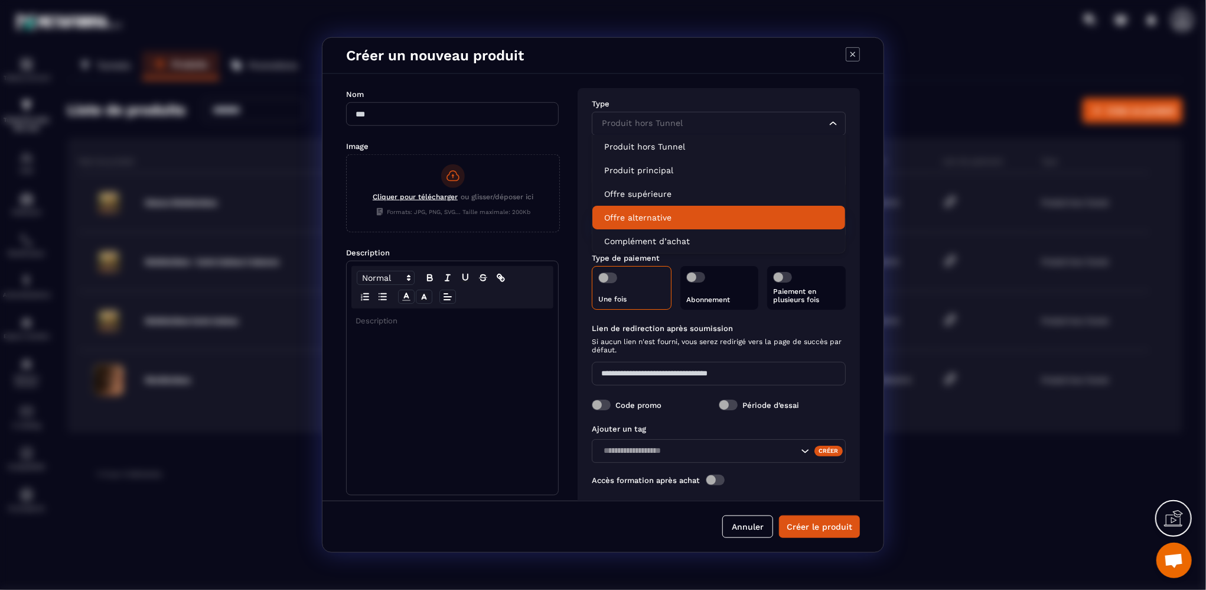
click at [634, 217] on p "Offre alternative" at bounding box center [718, 217] width 229 height 12
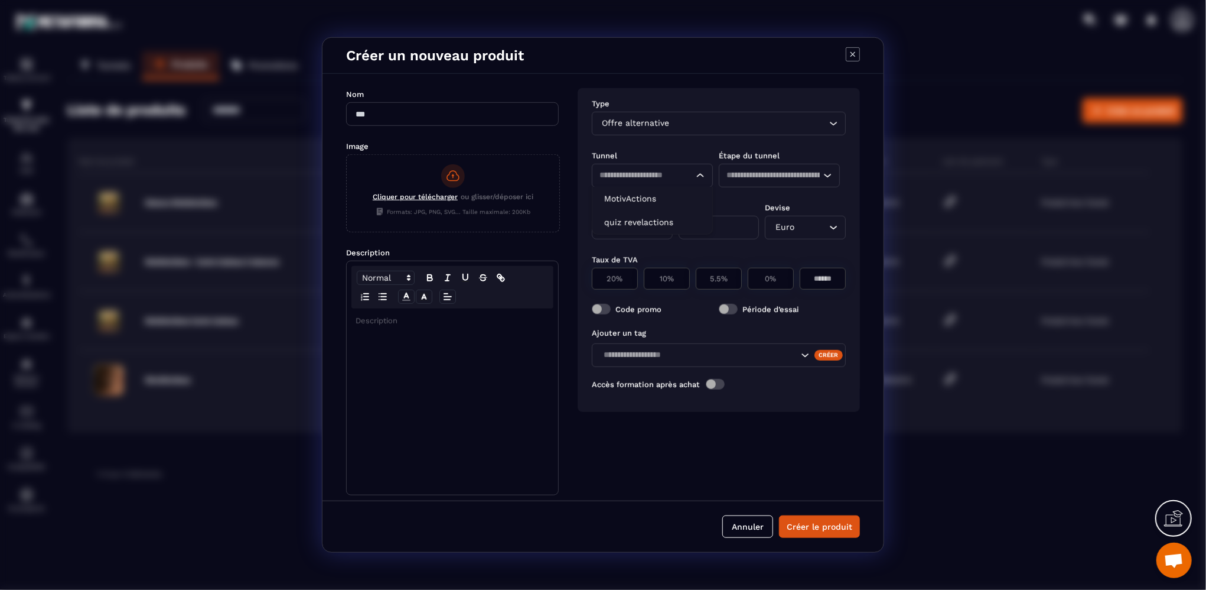
click at [697, 174] on icon "Search for option" at bounding box center [701, 176] width 12 height 12
click at [620, 203] on p "MotivActions" at bounding box center [652, 199] width 96 height 12
click at [818, 177] on input "Search for option" at bounding box center [774, 175] width 94 height 13
click at [807, 203] on span "Aucune étape d'entonnoir disponible" at bounding box center [806, 201] width 151 height 9
click at [824, 175] on icon "Search for option" at bounding box center [828, 176] width 12 height 12
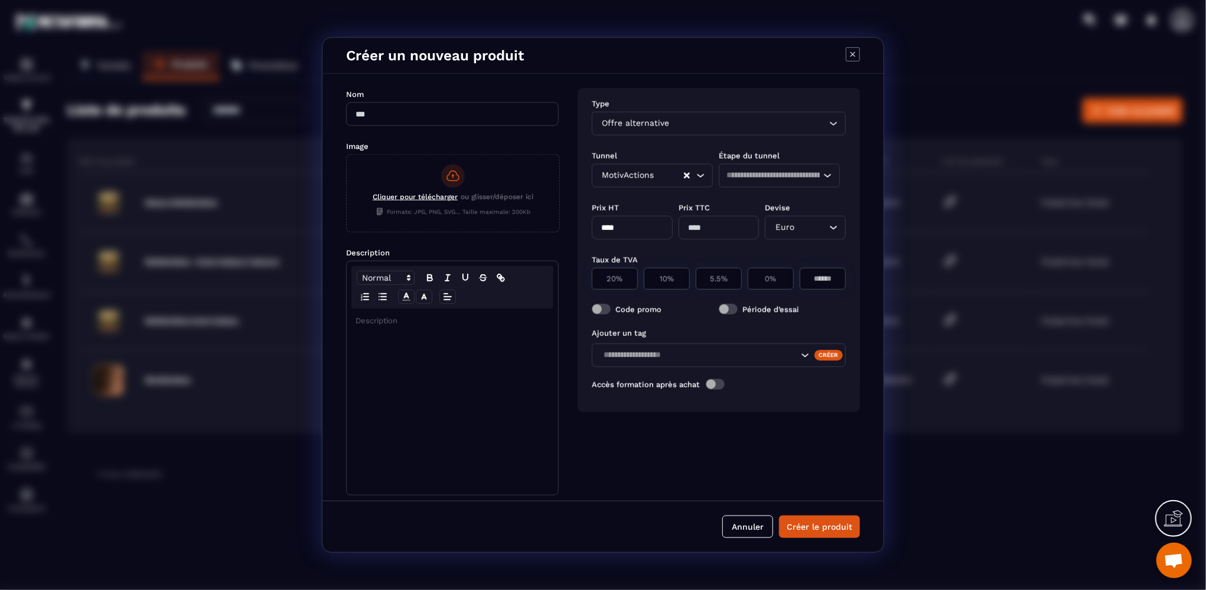
click at [824, 175] on icon "Search for option" at bounding box center [828, 176] width 12 height 12
click at [825, 522] on button "Créer le produit" at bounding box center [819, 526] width 81 height 22
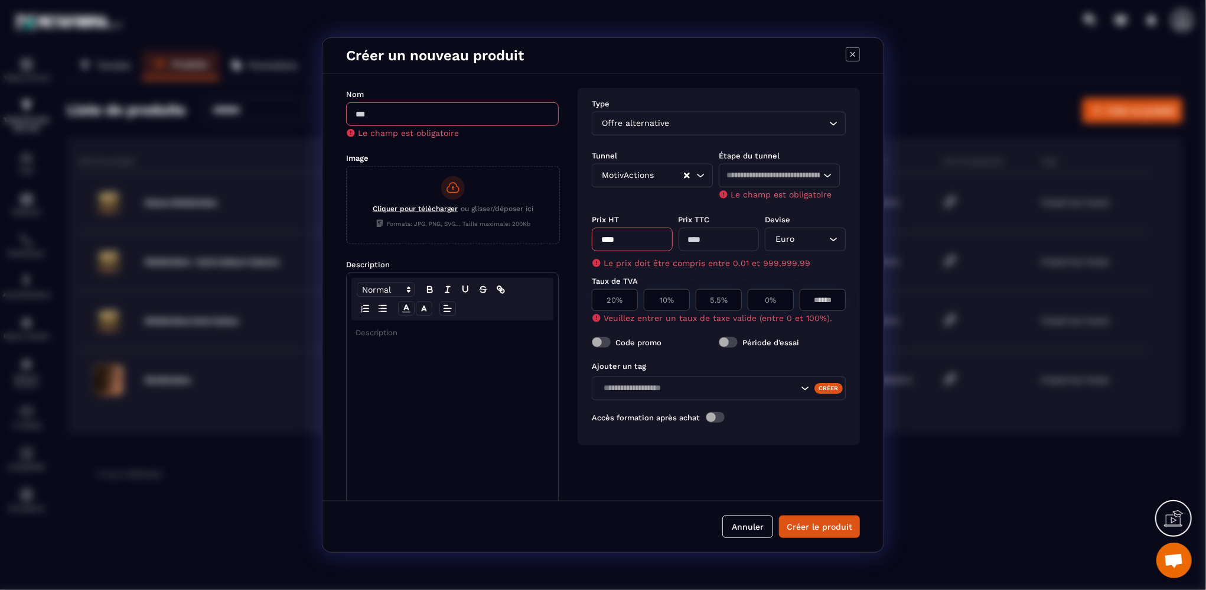
click at [848, 51] on icon "Modal window" at bounding box center [853, 54] width 14 height 14
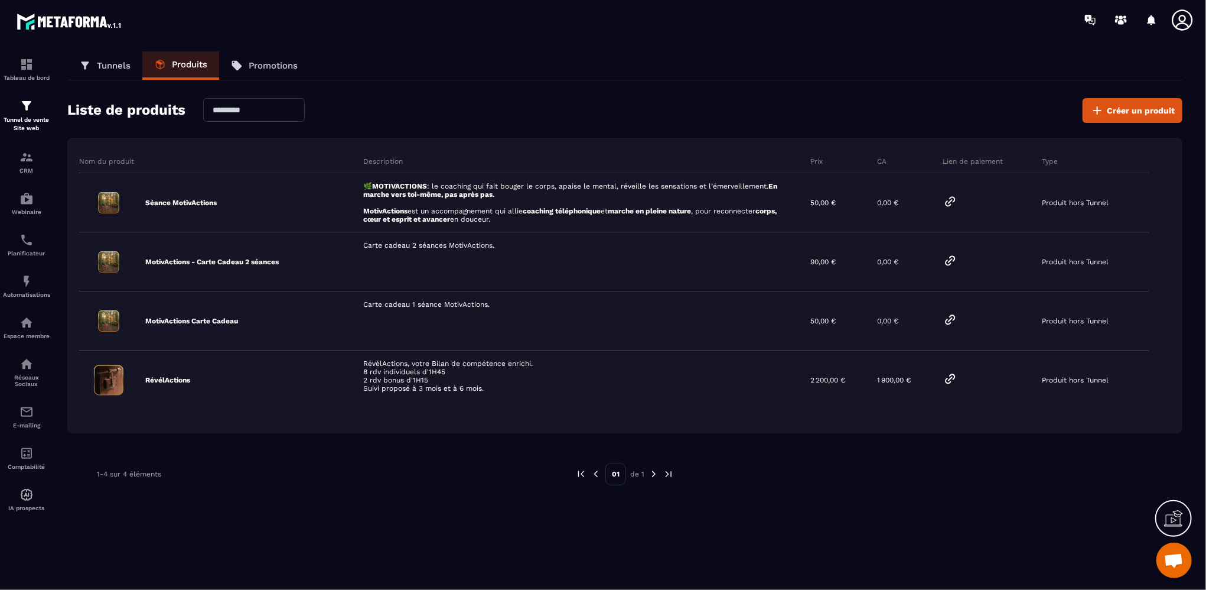
click at [111, 71] on link "Tunnels" at bounding box center [104, 65] width 75 height 28
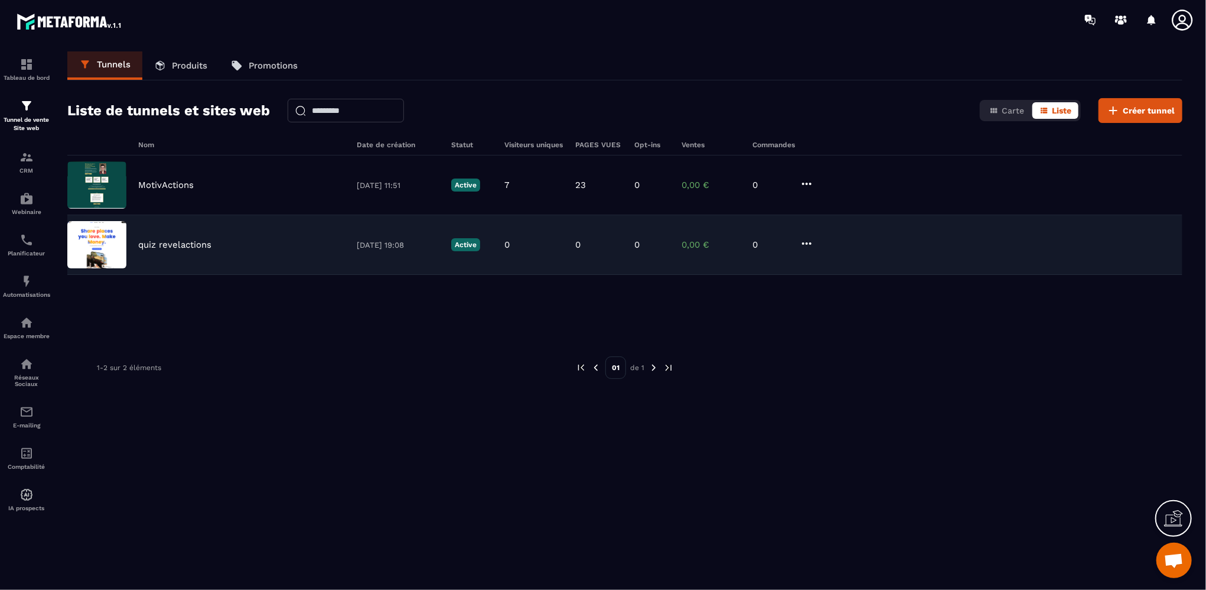
click at [189, 243] on p "quiz revelactions" at bounding box center [174, 244] width 73 height 11
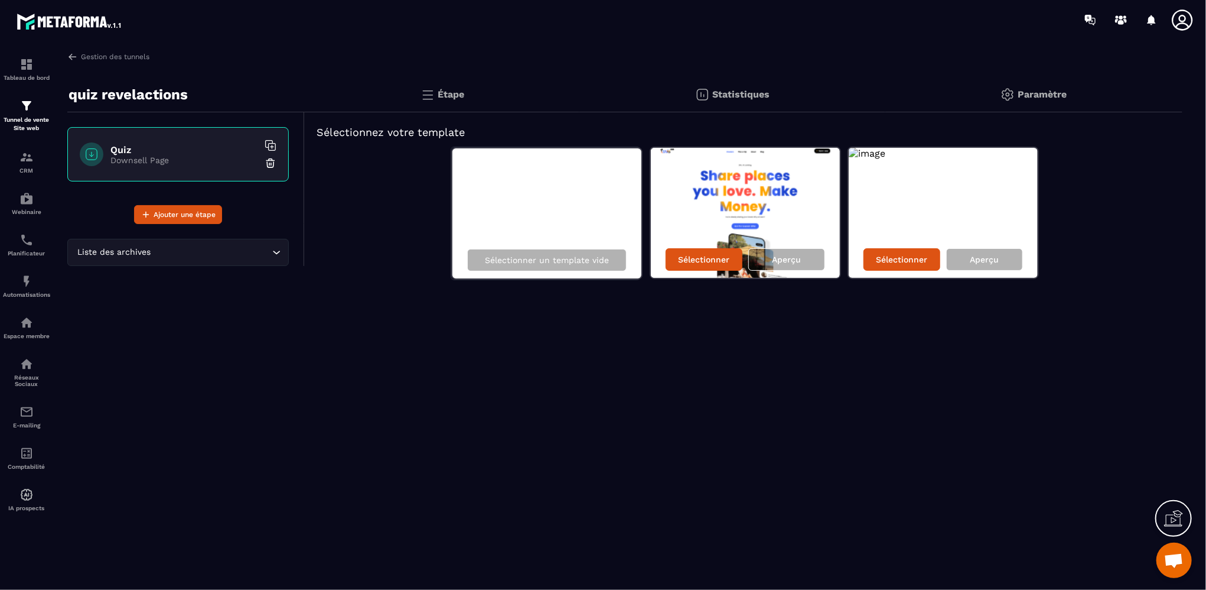
click at [1017, 93] on div "Paramètre" at bounding box center [1034, 94] width 297 height 35
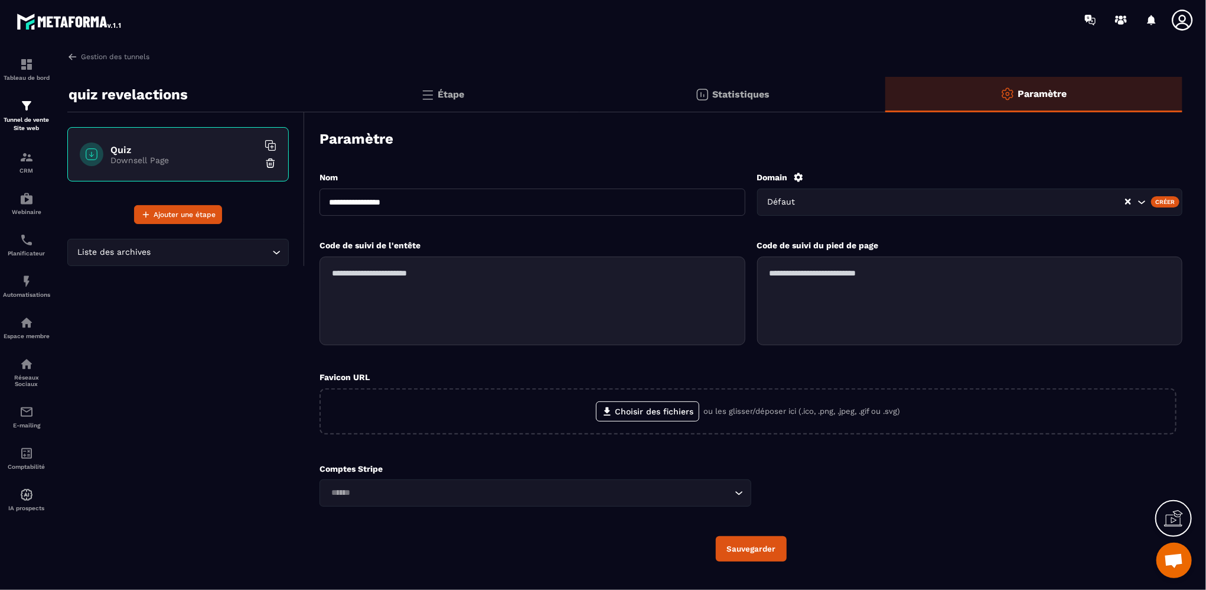
click at [445, 95] on p "Étape" at bounding box center [451, 94] width 27 height 11
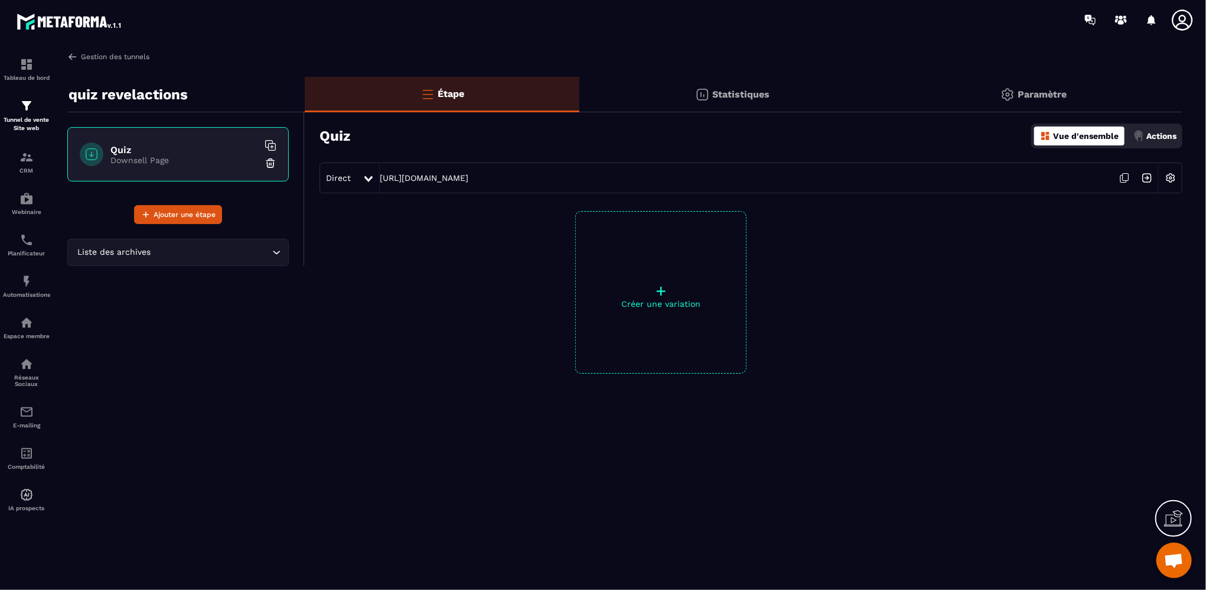
click at [133, 54] on link "Gestion des tunnels" at bounding box center [108, 56] width 82 height 11
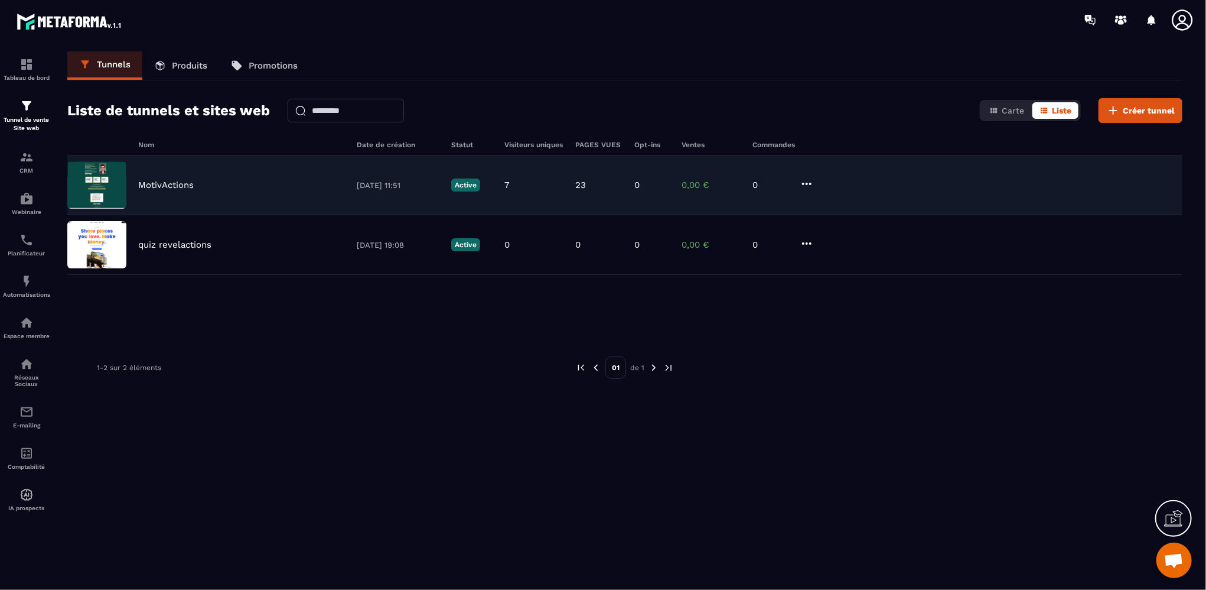
click at [156, 184] on p "MotivActions" at bounding box center [166, 185] width 56 height 11
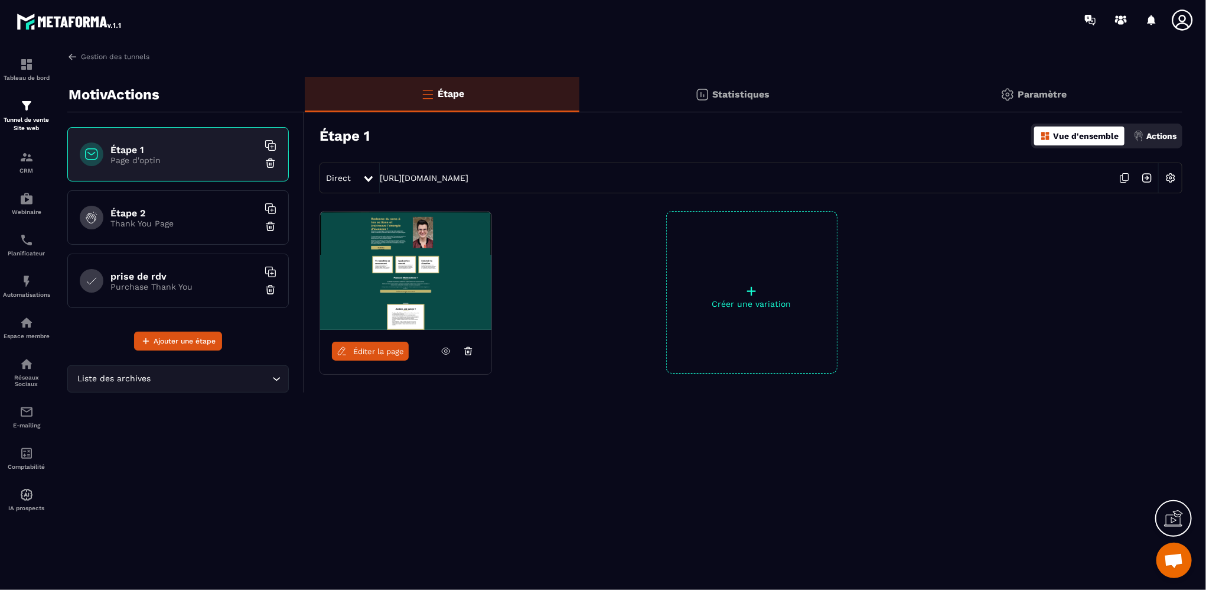
click at [147, 220] on p "Thank You Page" at bounding box center [184, 223] width 148 height 9
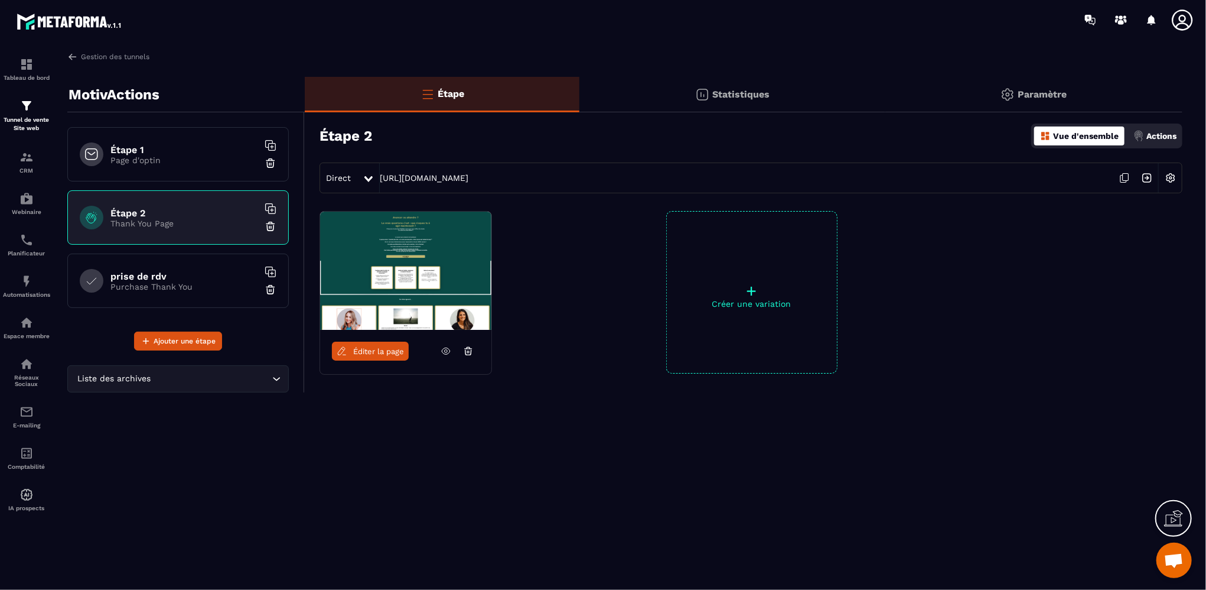
click at [160, 279] on h6 "prise de rdv" at bounding box center [184, 276] width 148 height 11
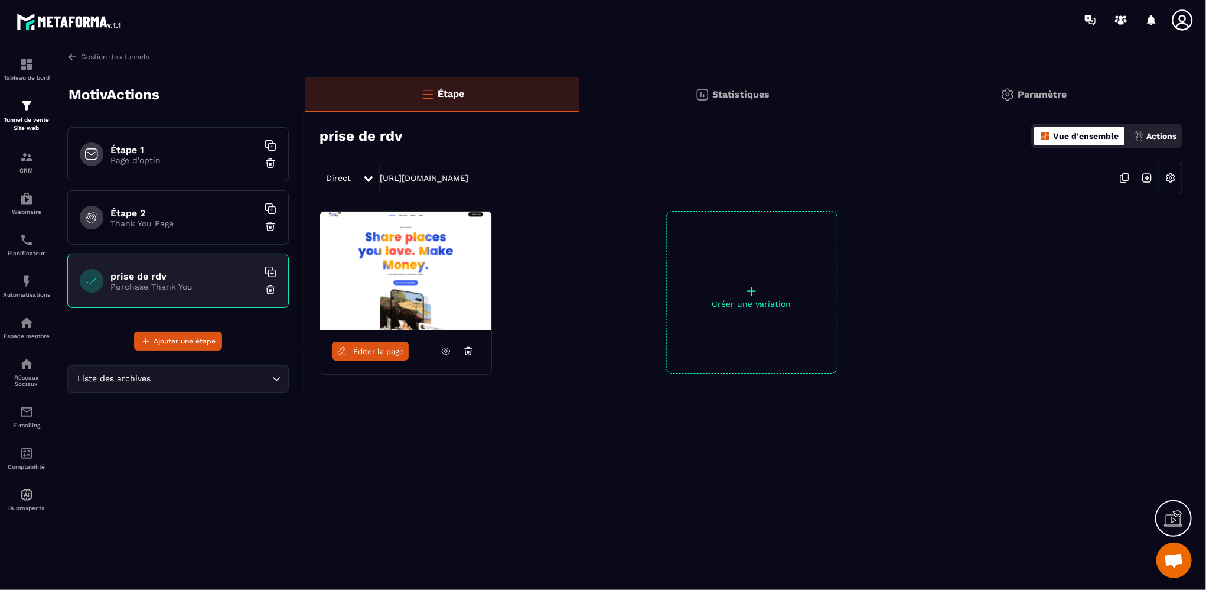
click at [1160, 137] on p "Actions" at bounding box center [1162, 135] width 30 height 9
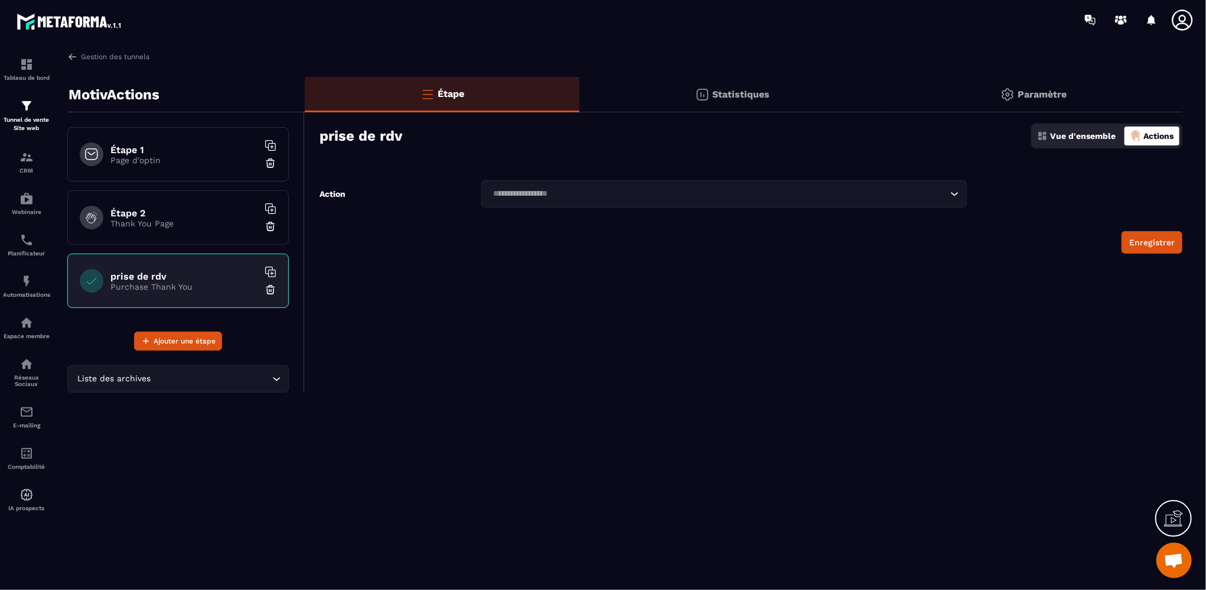
click at [955, 193] on icon "Search for option" at bounding box center [955, 194] width 12 height 12
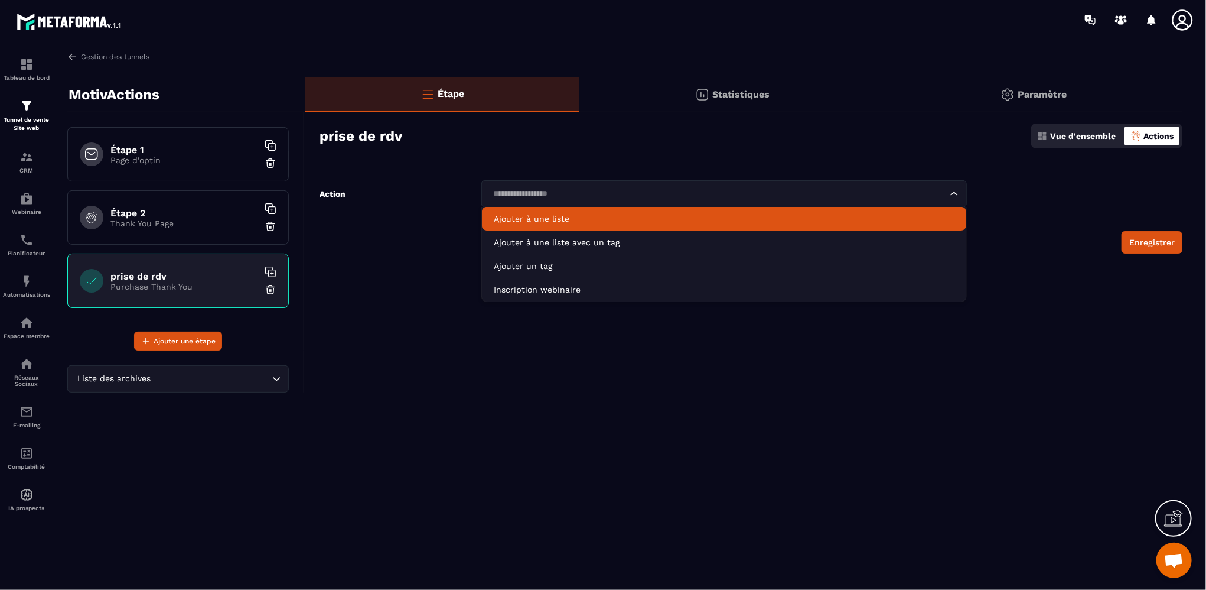
click at [1051, 89] on p "Paramètre" at bounding box center [1042, 94] width 49 height 11
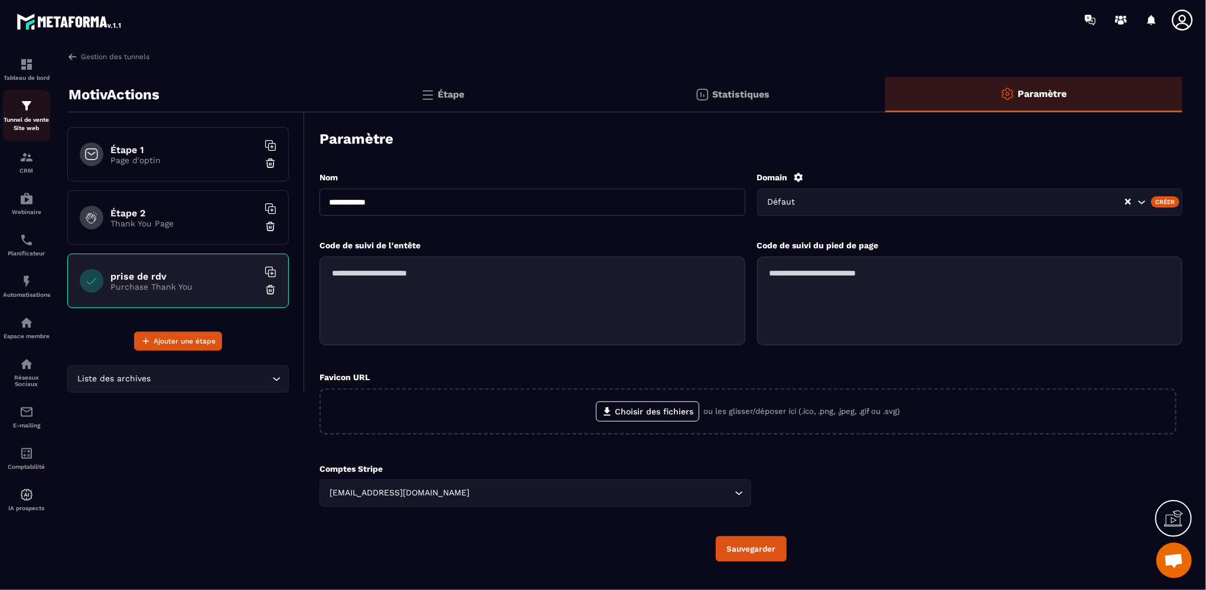
click at [30, 117] on p "Tunnel de vente Site web" at bounding box center [26, 124] width 47 height 17
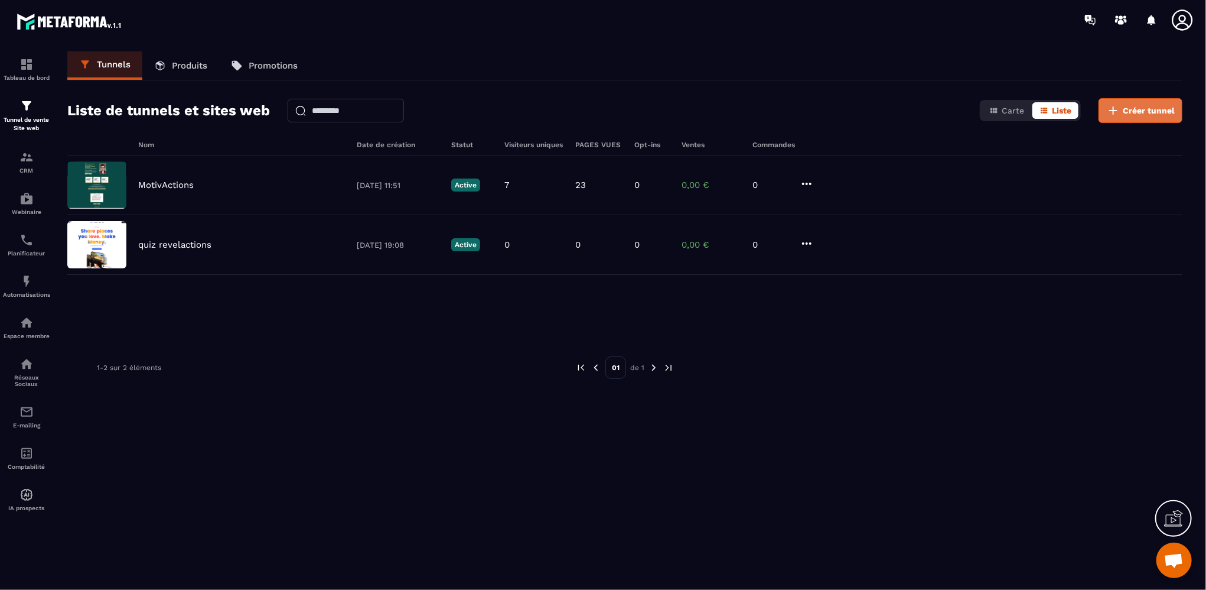
click at [1147, 108] on span "Créer tunnel" at bounding box center [1149, 111] width 52 height 12
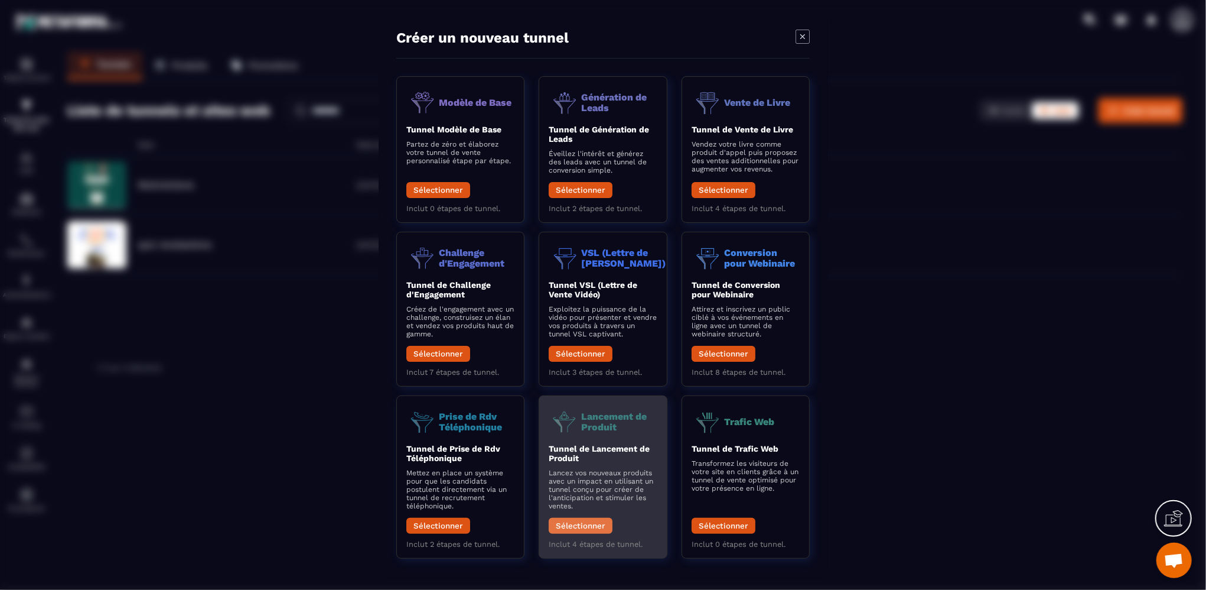
click at [577, 529] on button "Sélectionner" at bounding box center [581, 526] width 64 height 16
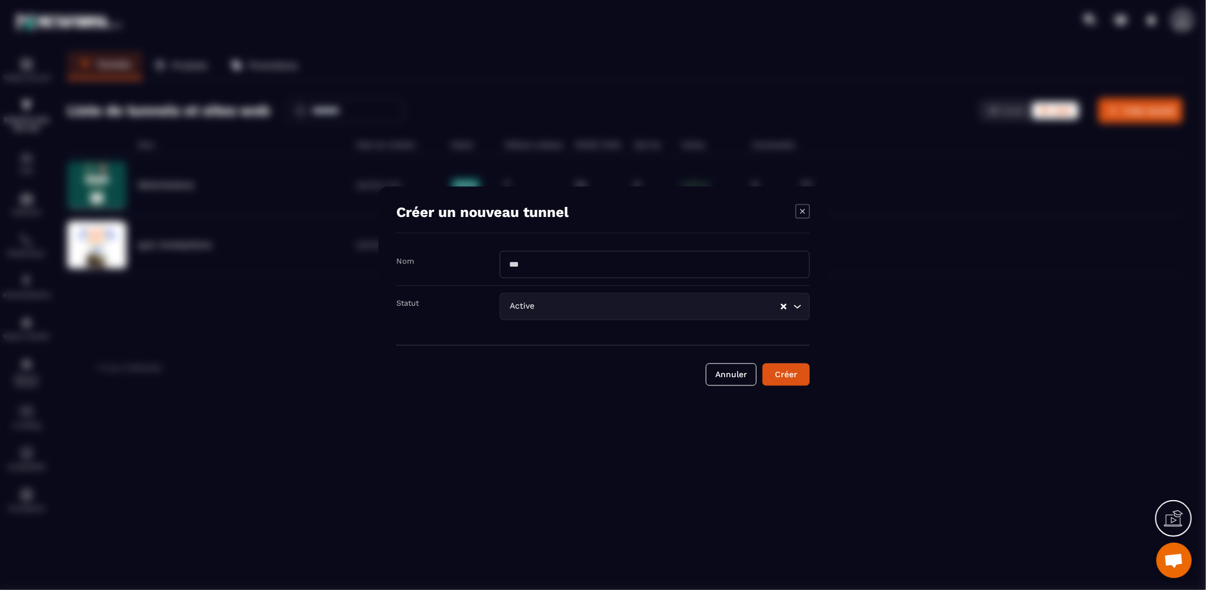
click at [640, 258] on input "Modal window" at bounding box center [655, 264] width 310 height 27
type input "**********"
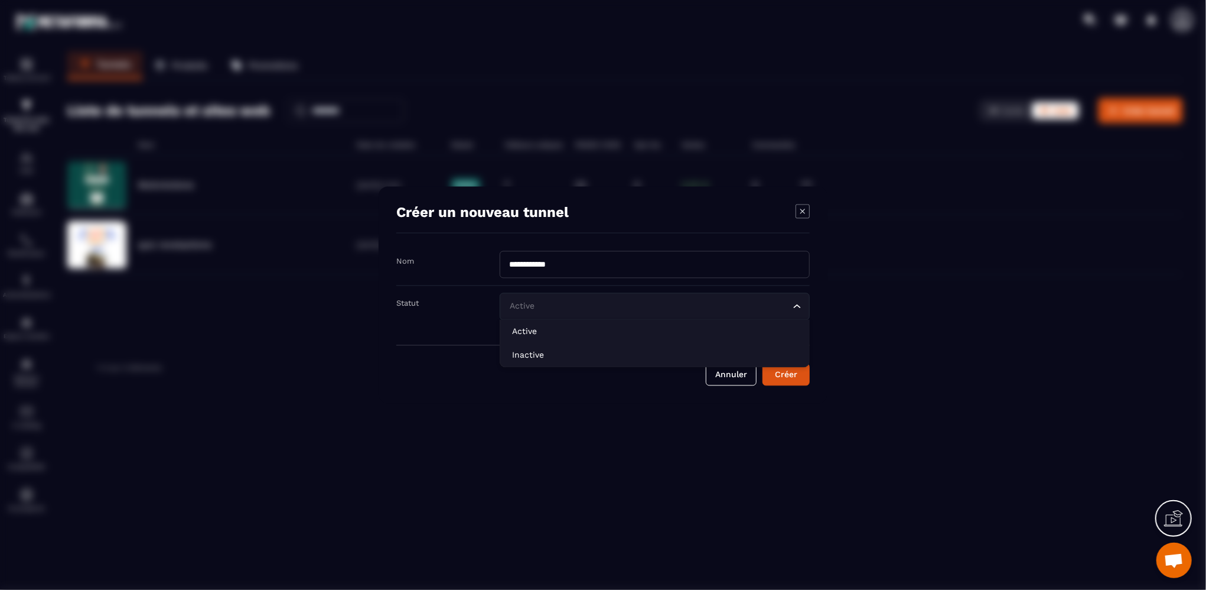
click at [798, 305] on icon "Search for option" at bounding box center [798, 307] width 12 height 12
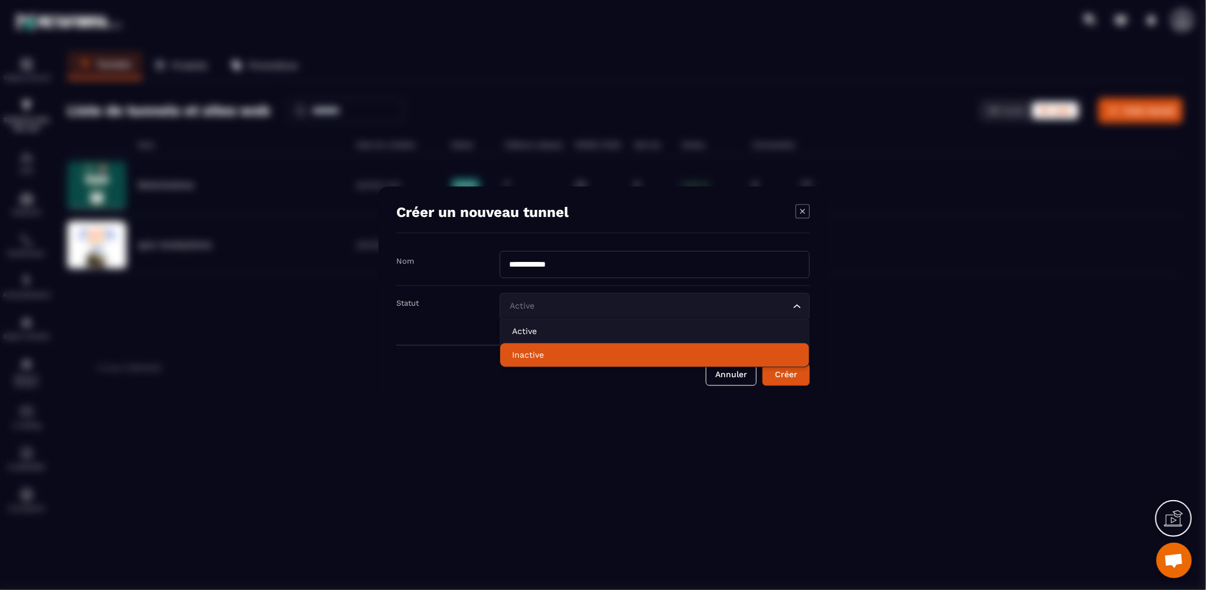
click at [531, 357] on p "Inactive" at bounding box center [654, 355] width 285 height 12
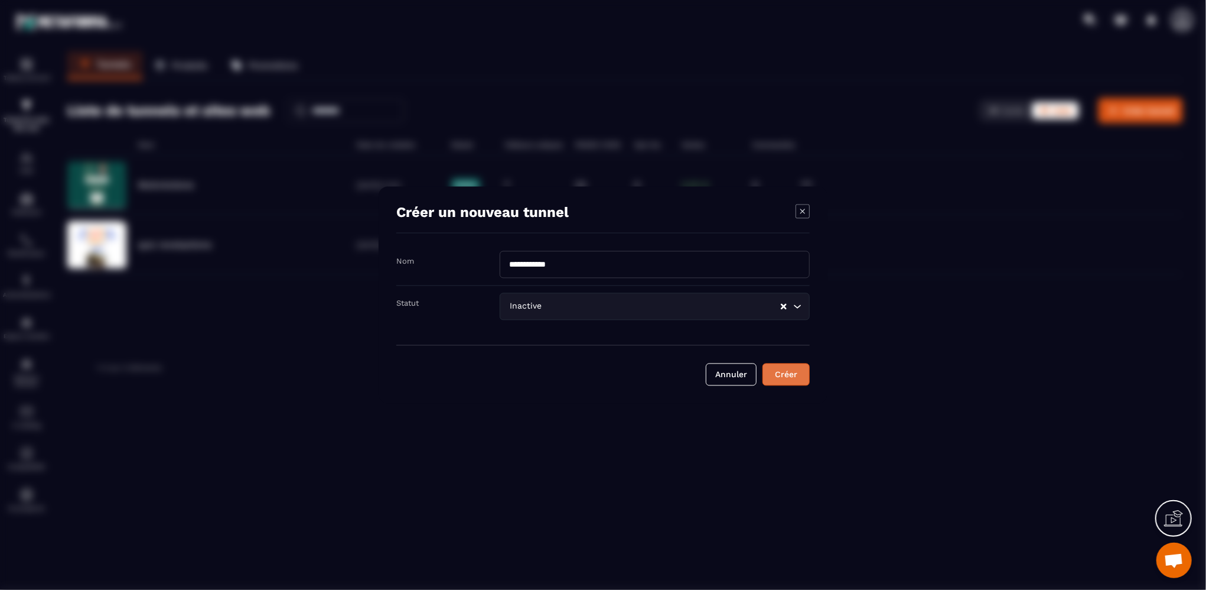
click at [791, 375] on div "Créer" at bounding box center [786, 375] width 32 height 12
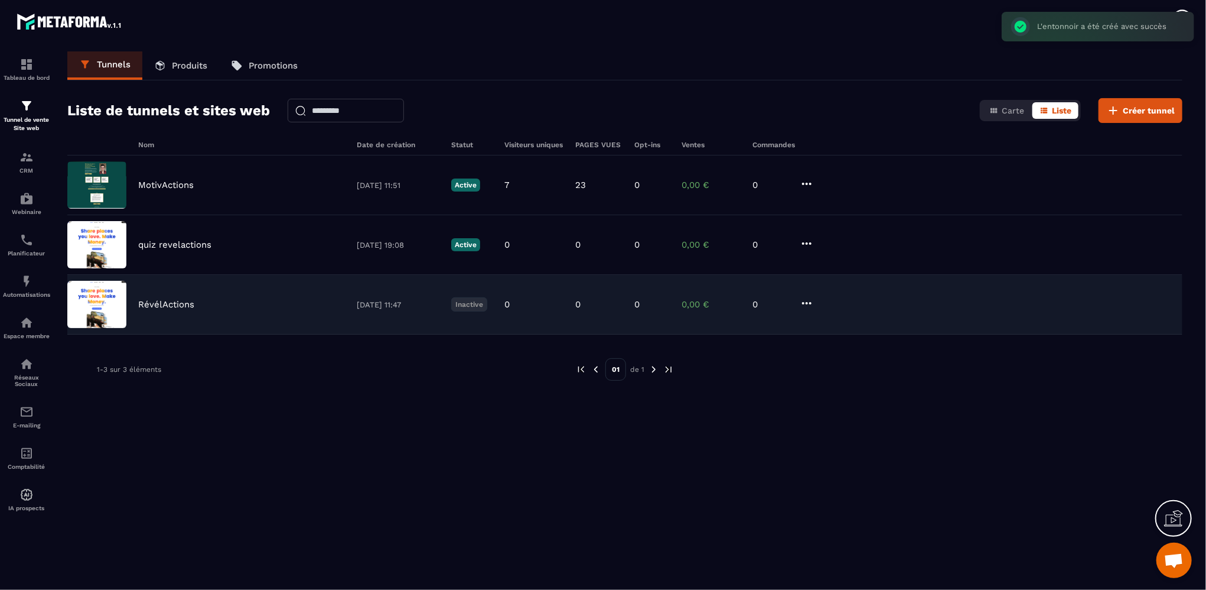
click at [808, 303] on icon at bounding box center [807, 303] width 14 height 14
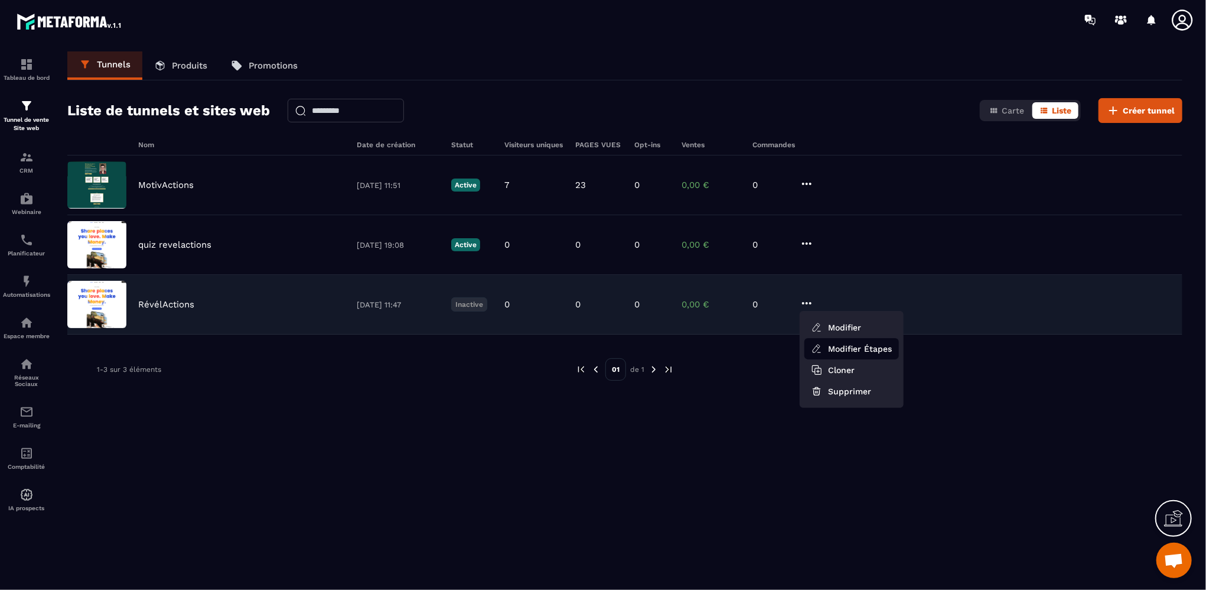
click at [851, 351] on link "Modifier Étapes" at bounding box center [852, 348] width 95 height 21
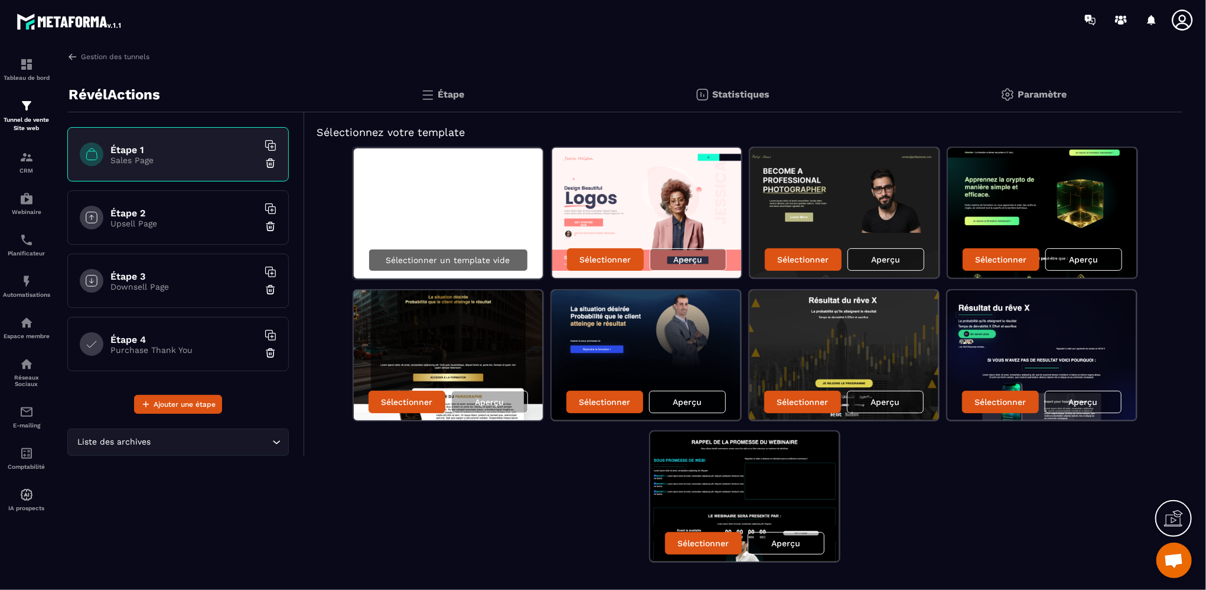
click at [451, 263] on p "Sélectionner un template vide" at bounding box center [448, 259] width 124 height 9
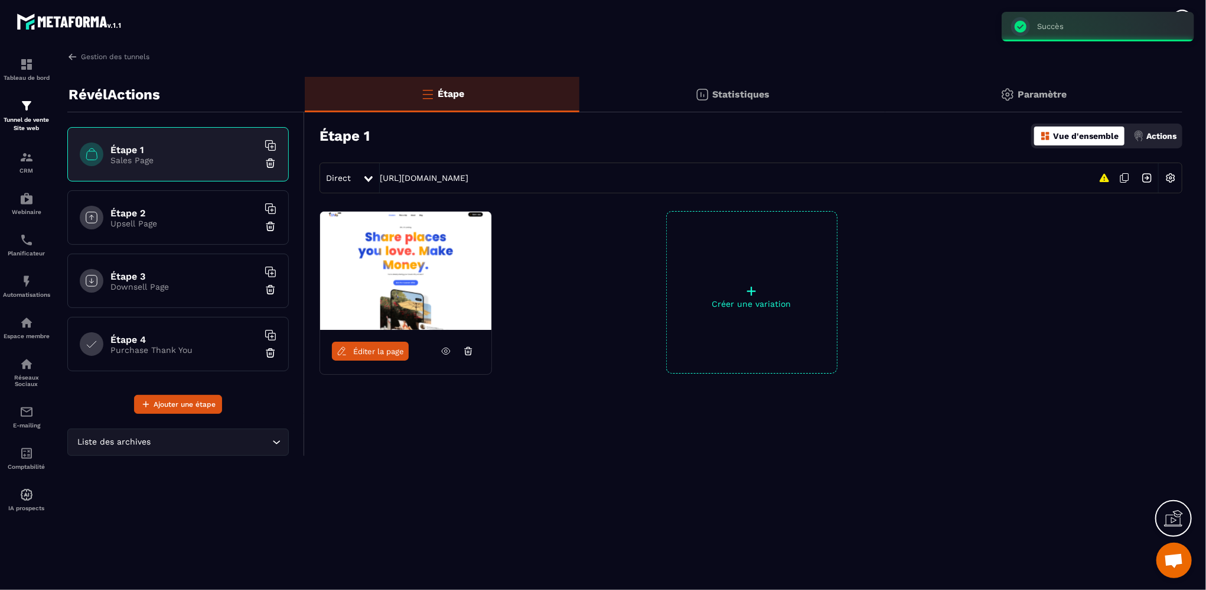
click at [764, 296] on p "+" at bounding box center [752, 290] width 170 height 17
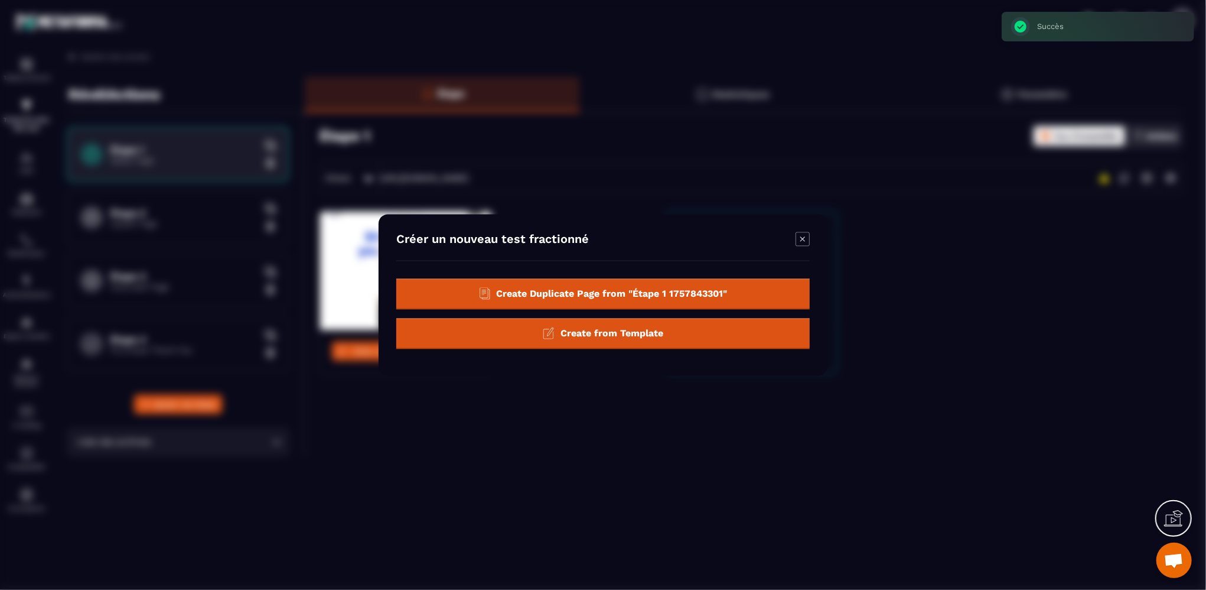
click at [800, 242] on icon "Modal window" at bounding box center [803, 239] width 14 height 14
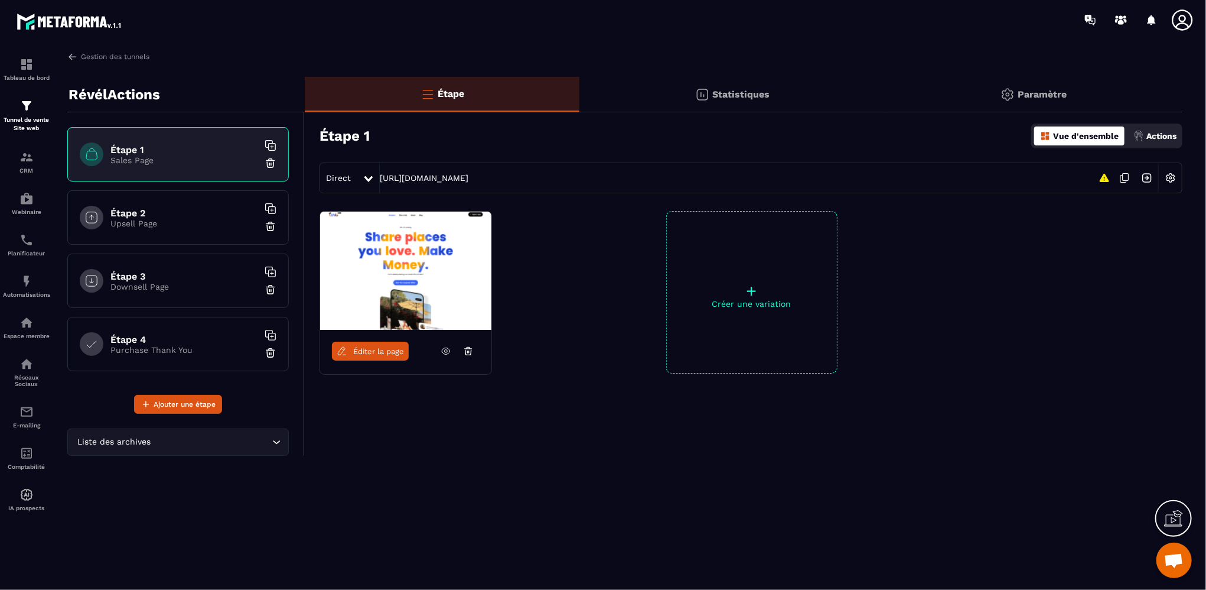
click at [1172, 518] on icon at bounding box center [1177, 516] width 12 height 13
click at [704, 516] on div "Gestion des tunnels RévélActions Étape 1 Sales Page Étape 2 Upsell Page Étape 3…" at bounding box center [625, 317] width 1139 height 533
click at [20, 119] on p "Tunnel de vente Site web" at bounding box center [26, 124] width 47 height 17
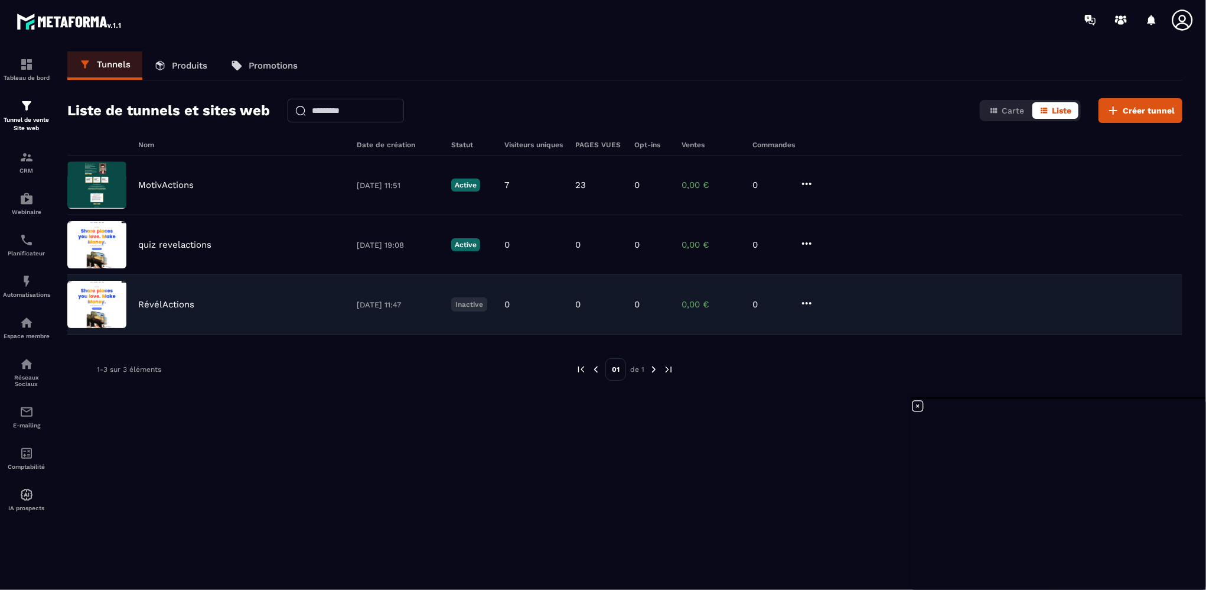
click at [168, 302] on p "RévélActions" at bounding box center [166, 304] width 56 height 11
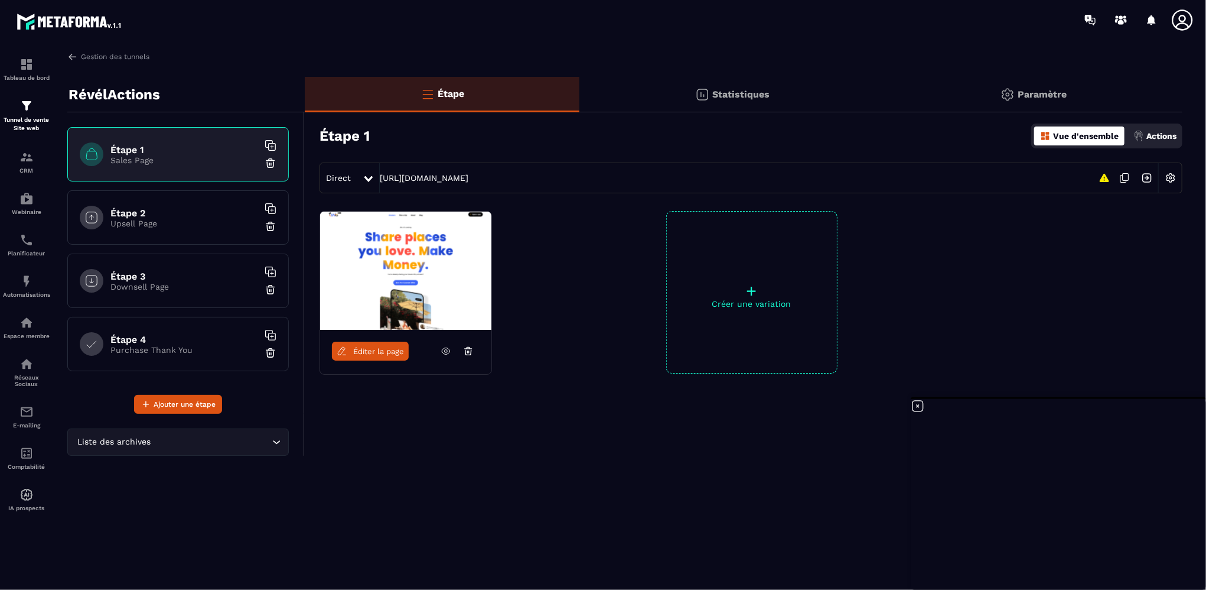
click at [1149, 180] on img at bounding box center [1147, 178] width 22 height 22
click at [981, 371] on div "Éditer la page + Créer une variation" at bounding box center [744, 322] width 878 height 222
click at [1017, 364] on div at bounding box center [1096, 292] width 171 height 162
click at [754, 92] on p "Statistiques" at bounding box center [740, 94] width 57 height 11
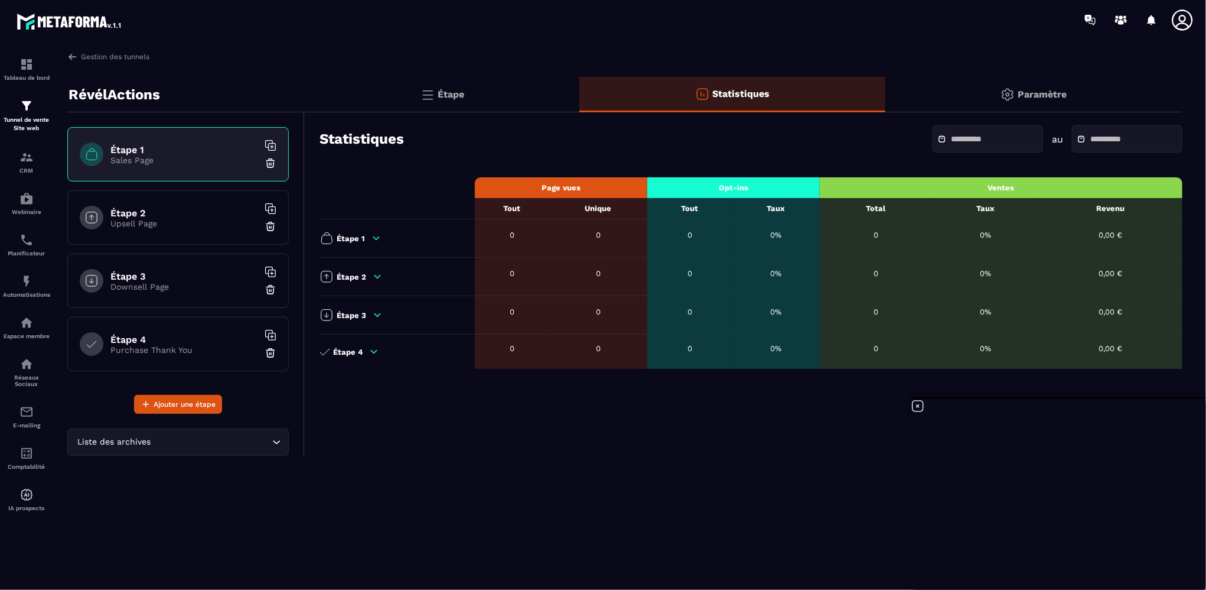
click at [1035, 96] on p "Paramètre" at bounding box center [1042, 94] width 49 height 11
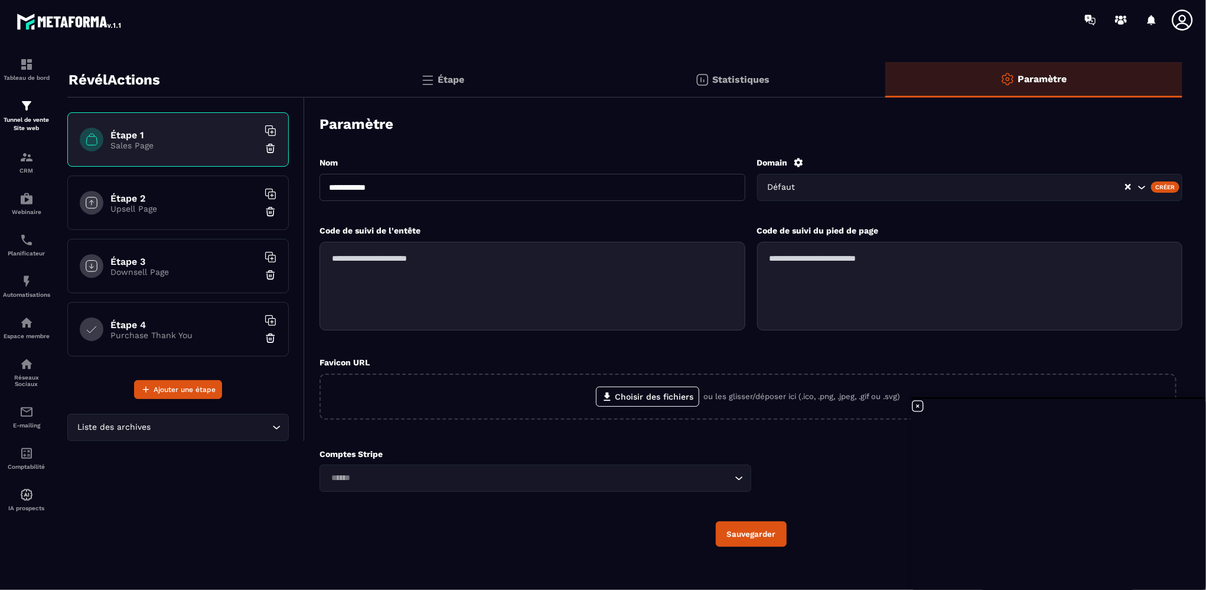
scroll to position [23, 0]
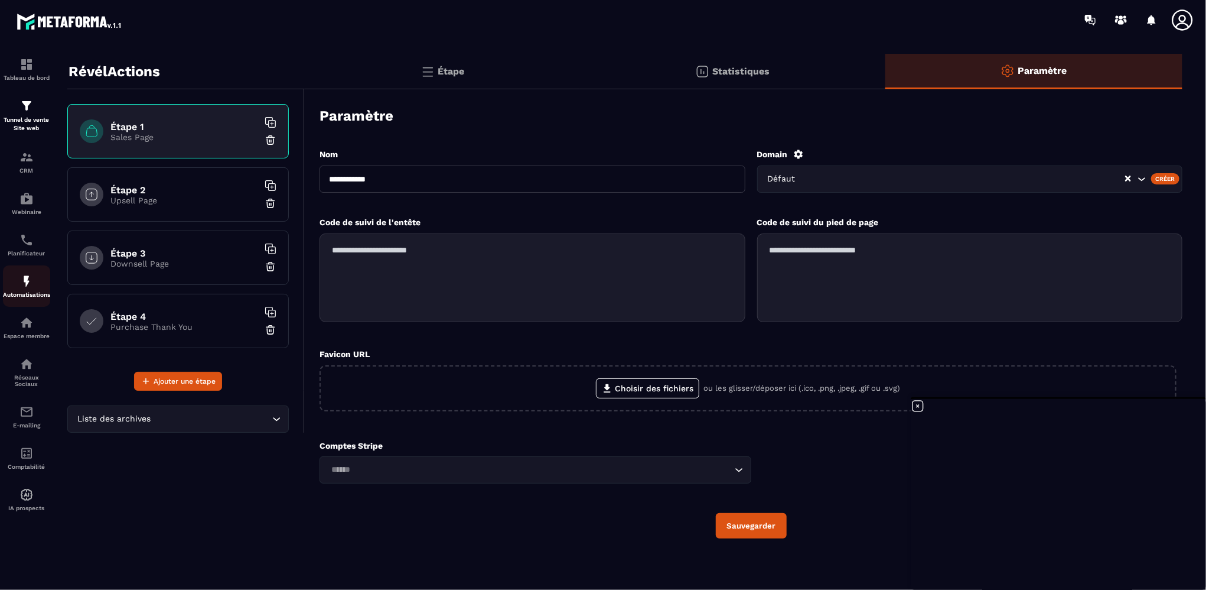
click at [27, 293] on div "Automatisations" at bounding box center [26, 286] width 47 height 24
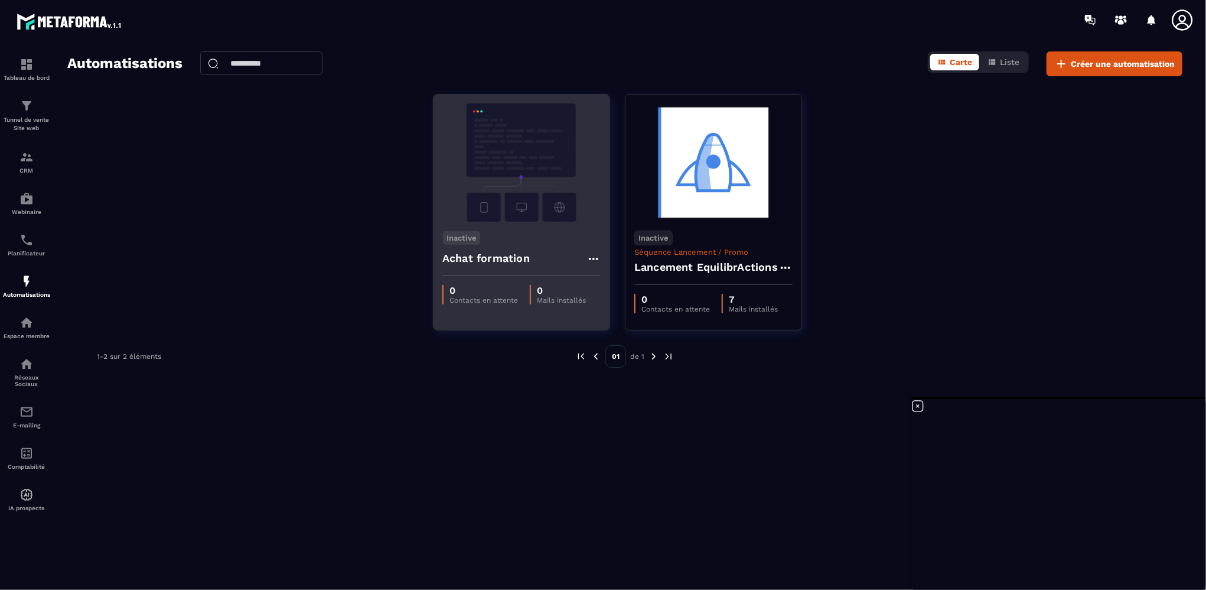
click at [525, 149] on img at bounding box center [521, 162] width 158 height 118
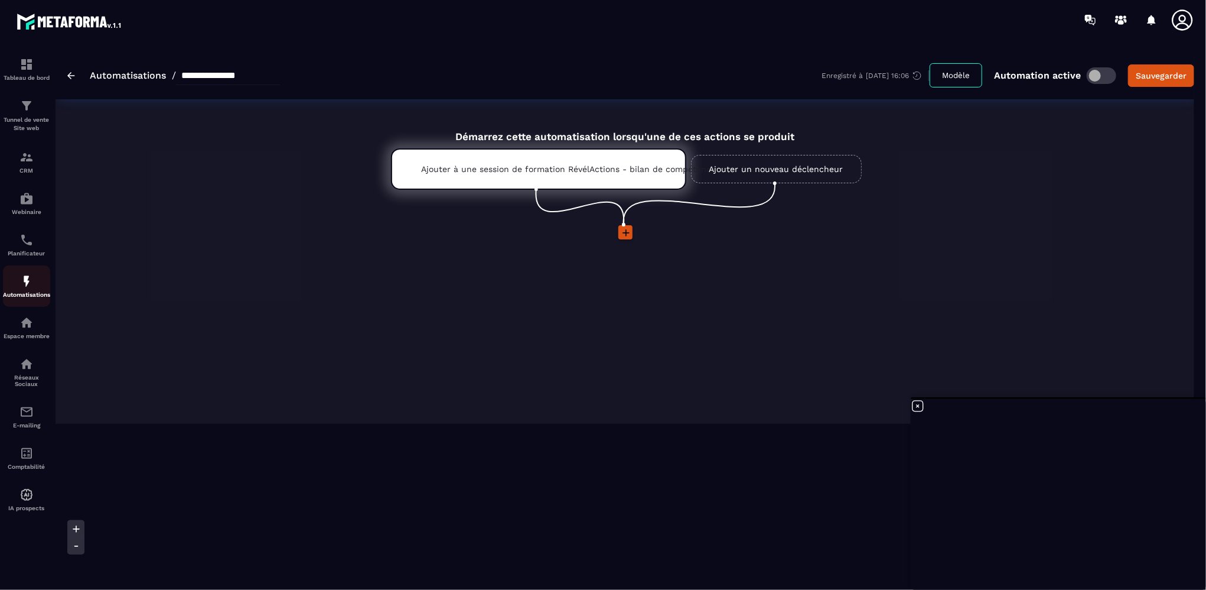
click at [21, 287] on img at bounding box center [26, 281] width 14 height 14
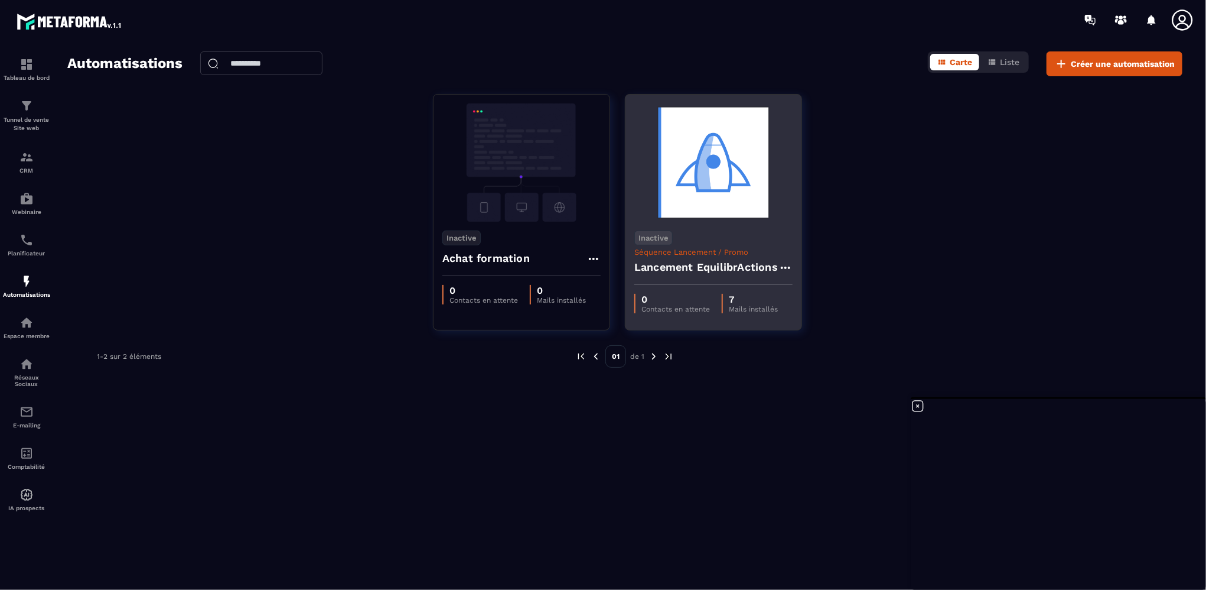
click at [689, 242] on div "Inactive Séquence Lancement / Promo Lancement EquilibrActions" at bounding box center [714, 253] width 176 height 63
click at [686, 168] on img at bounding box center [713, 162] width 158 height 118
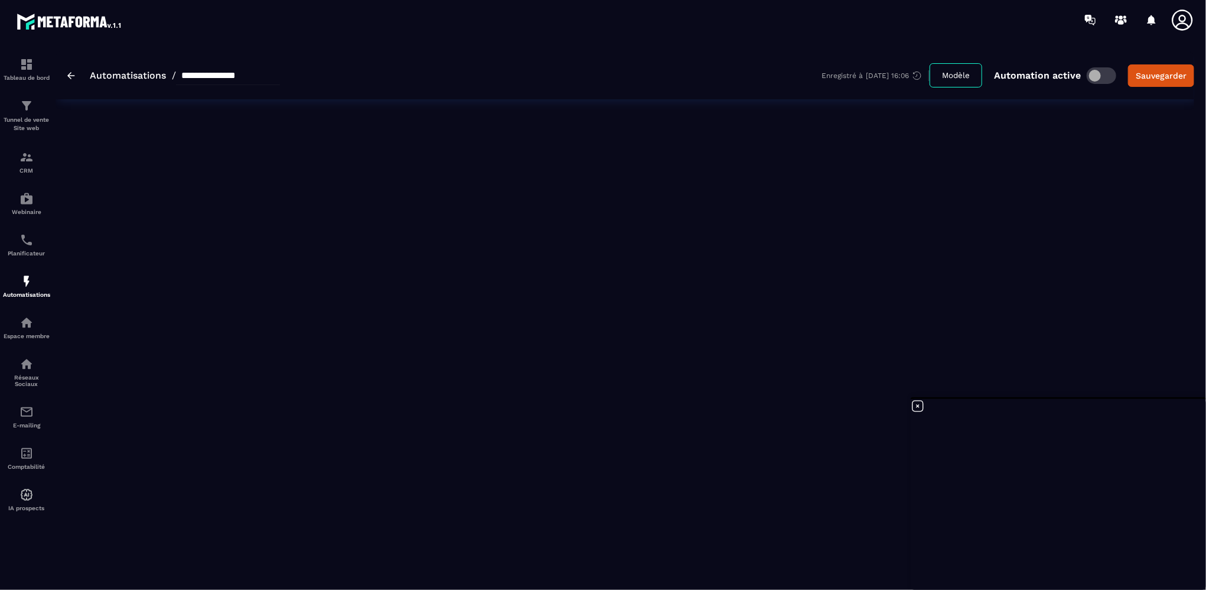
type input "**********"
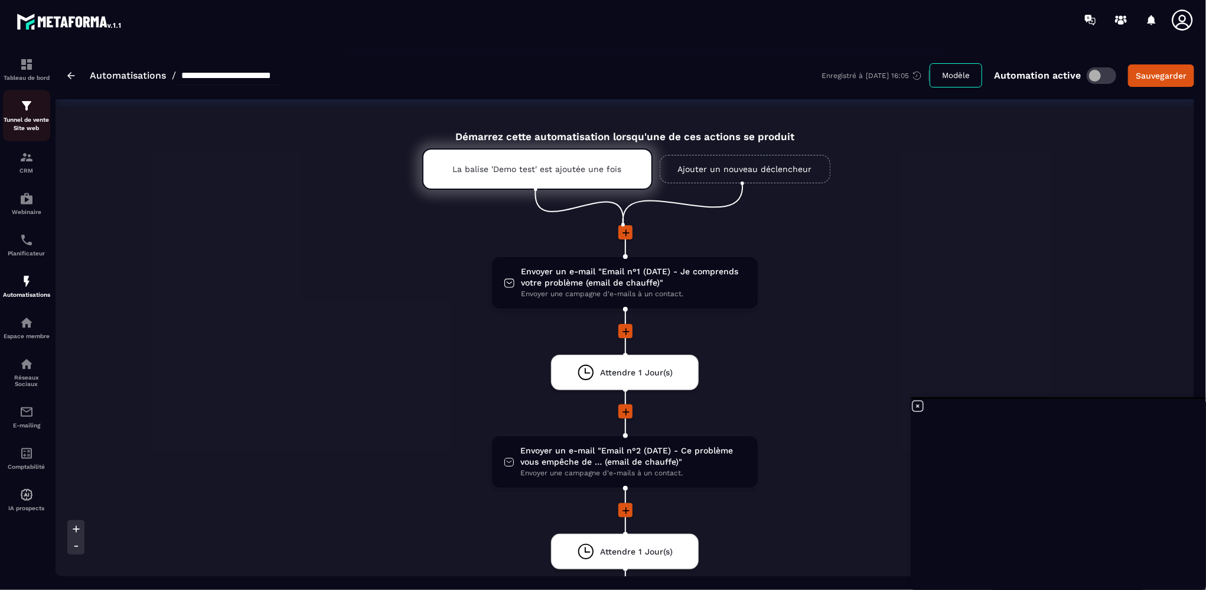
click at [26, 120] on p "Tunnel de vente Site web" at bounding box center [26, 124] width 47 height 17
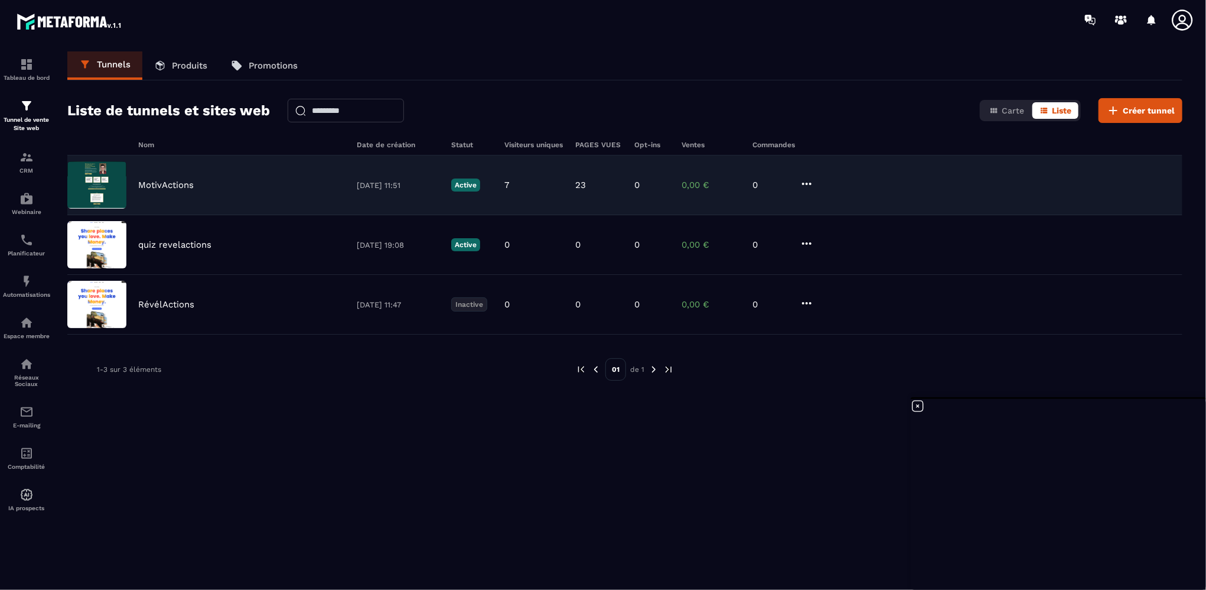
click at [171, 188] on p "MotivActions" at bounding box center [166, 185] width 56 height 11
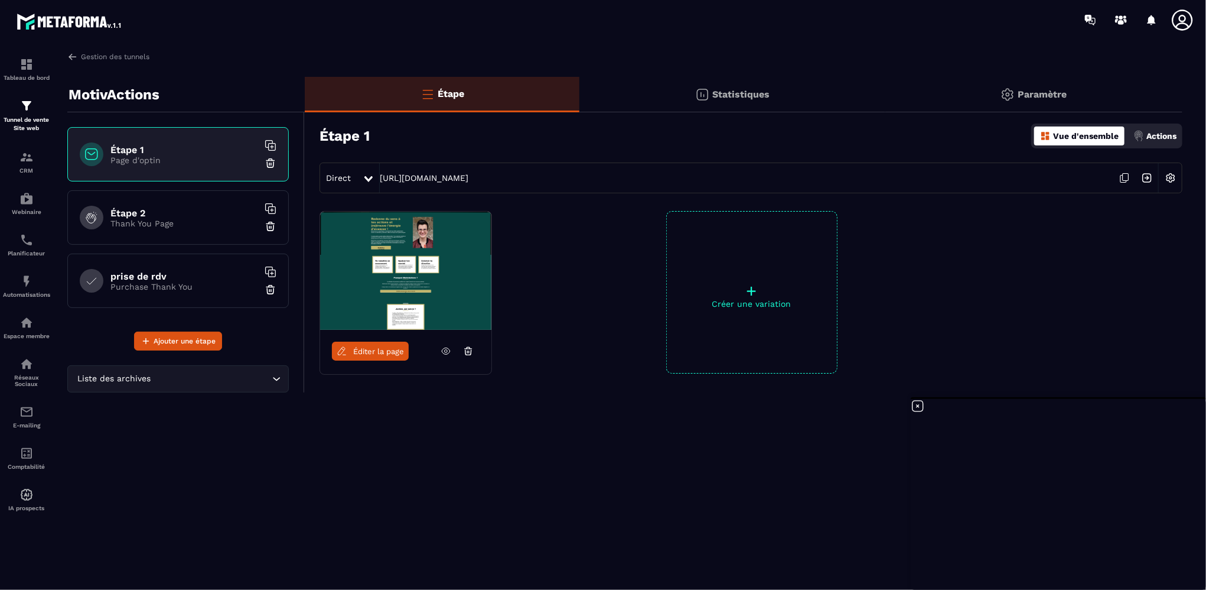
click at [369, 353] on span "Éditer la page" at bounding box center [378, 351] width 51 height 9
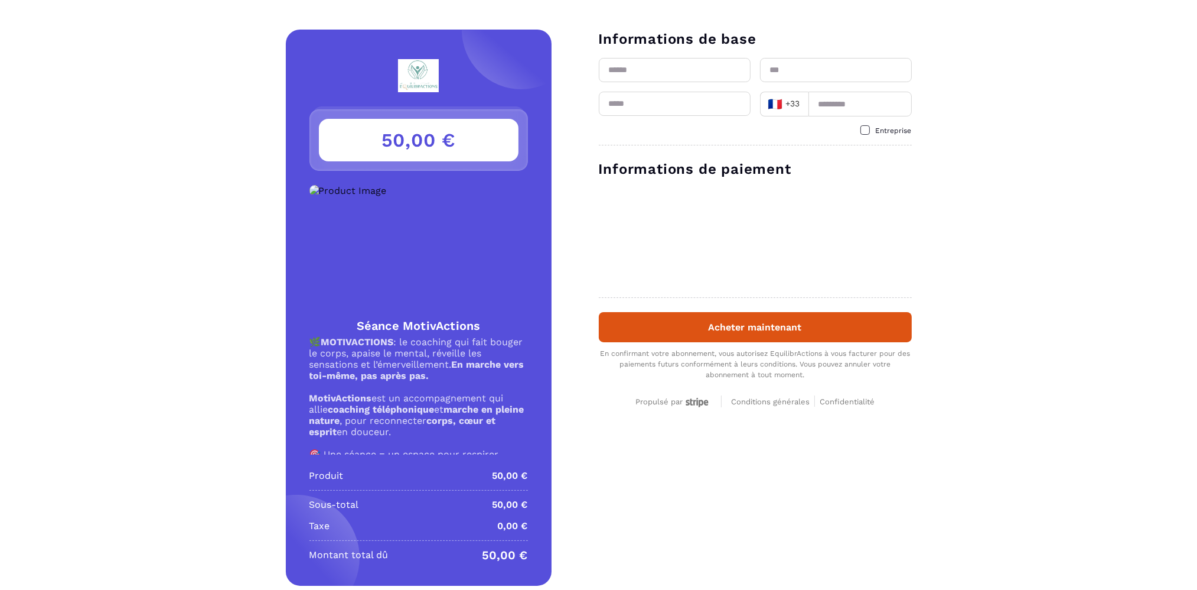
click at [387, 196] on img at bounding box center [348, 190] width 77 height 11
